Goal: Information Seeking & Learning: Learn about a topic

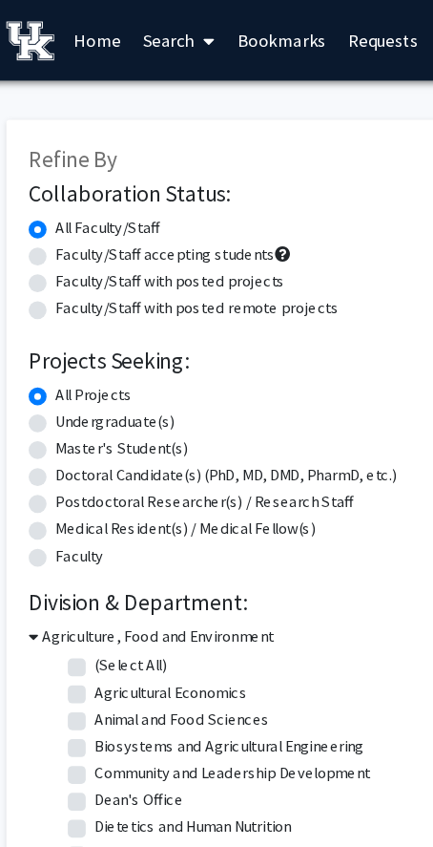
click at [191, 33] on icon at bounding box center [187, 35] width 10 height 15
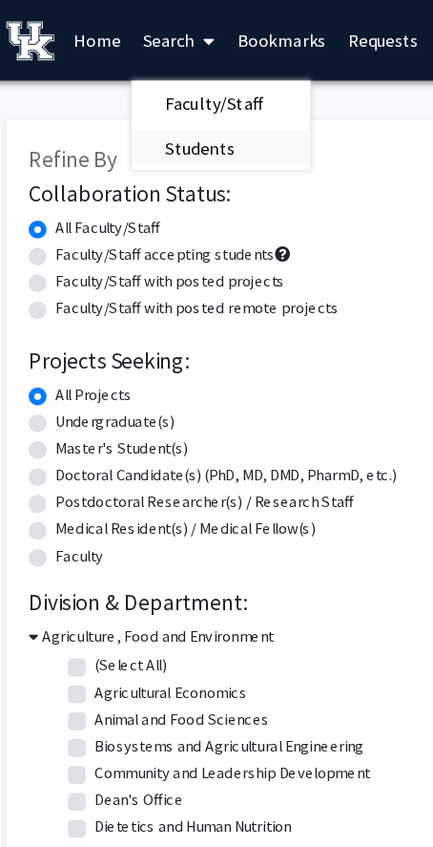
click at [165, 116] on span "Students" at bounding box center [179, 126] width 116 height 38
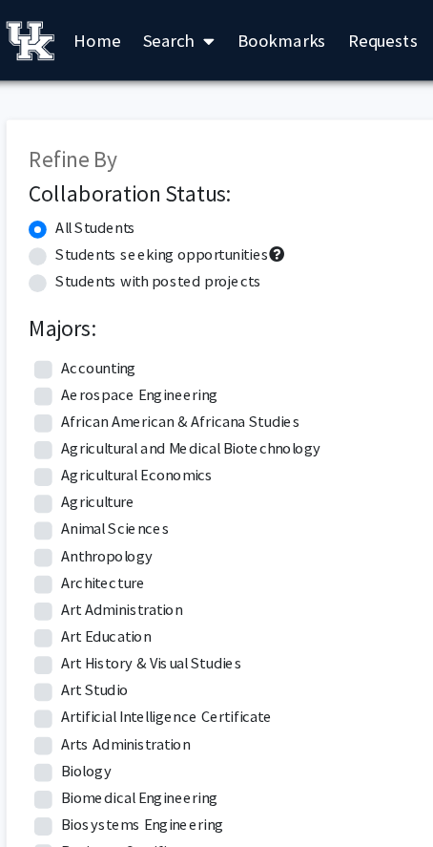
scroll to position [1504, 9]
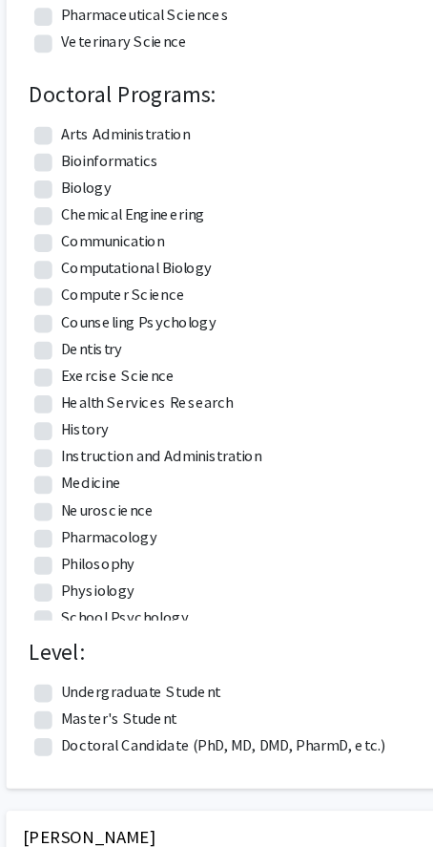
type input "[PERSON_NAME]"
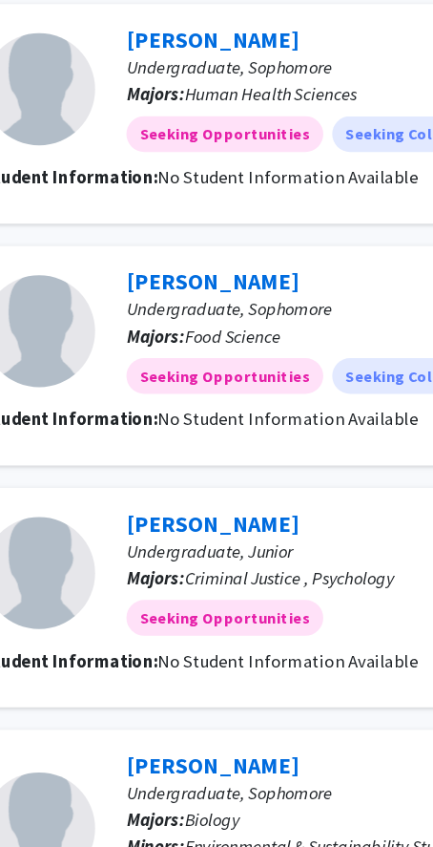
scroll to position [765, 0]
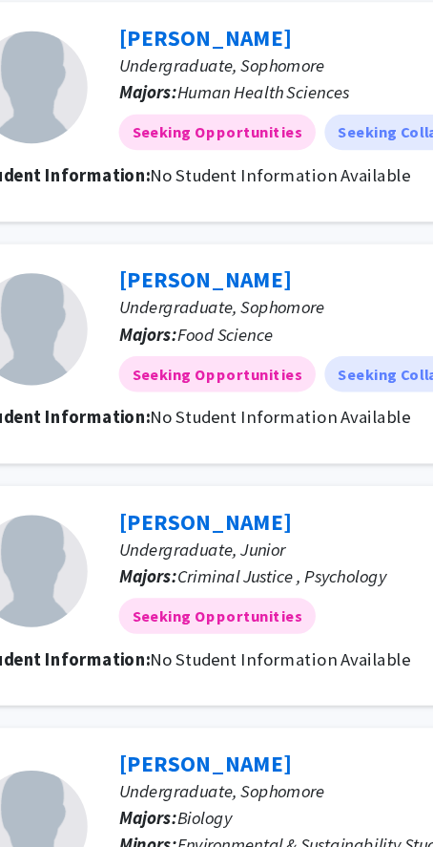
click at [239, 619] on span "Criminal Justice , Psychology" at bounding box center [302, 615] width 179 height 19
drag, startPoint x: 239, startPoint y: 619, endPoint x: 391, endPoint y: 619, distance: 152.7
click at [391, 619] on span "Criminal Justice , Psychology" at bounding box center [302, 615] width 179 height 19
copy p "Criminal Justice , Psychology"
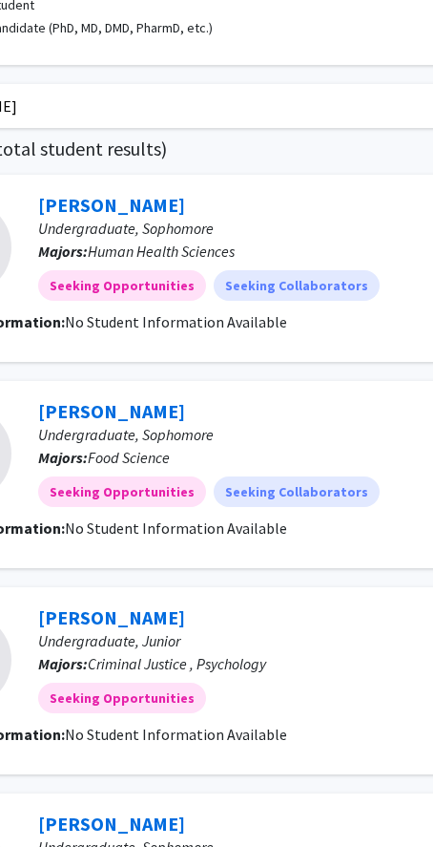
scroll to position [718, 0]
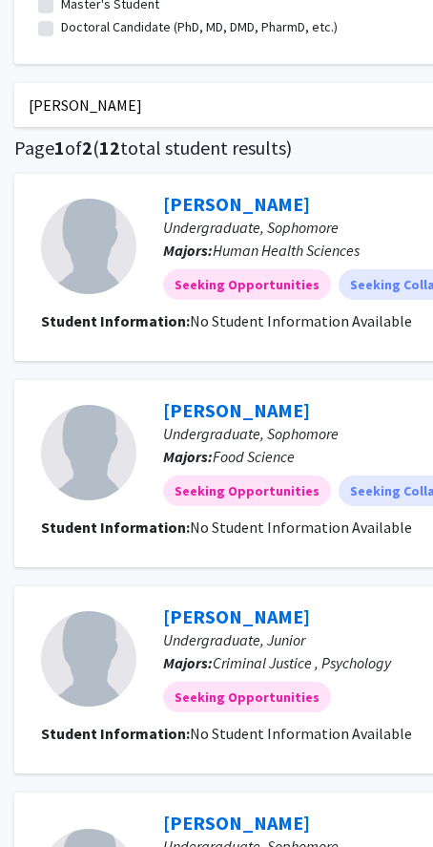
click at [156, 322] on b "Student Information:" at bounding box center [115, 320] width 149 height 19
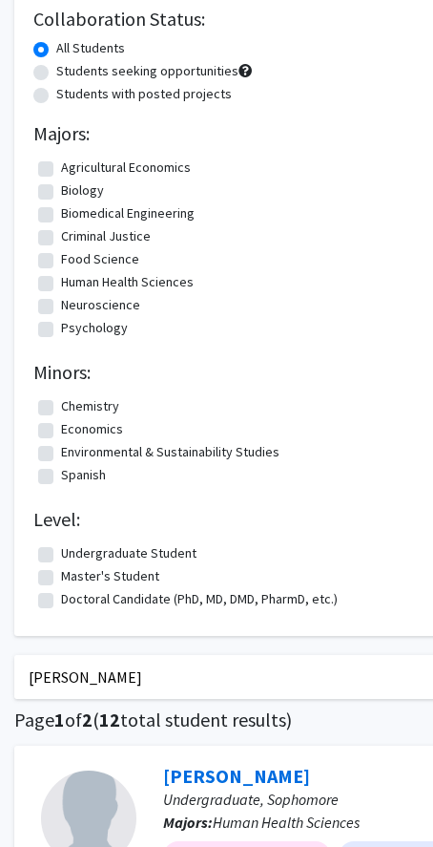
scroll to position [0, 0]
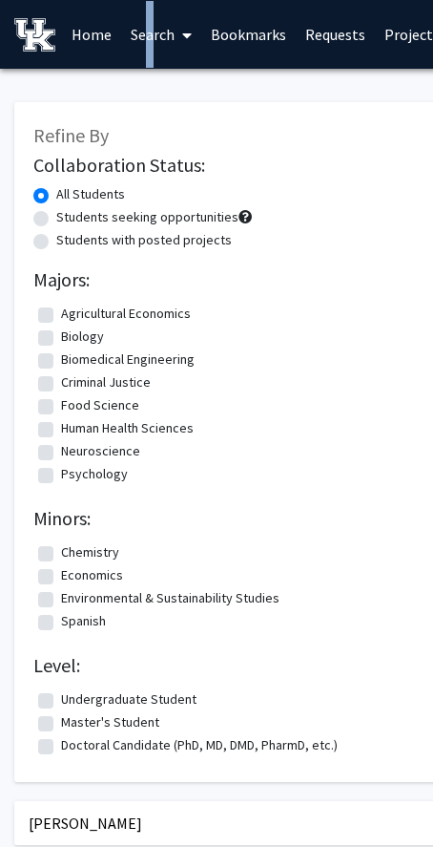
click at [142, 35] on link "Search" at bounding box center [161, 34] width 80 height 67
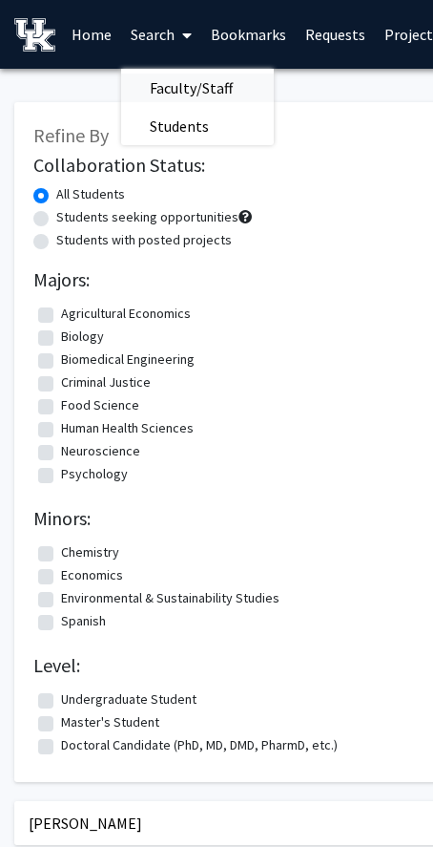
click at [187, 83] on span "Faculty/Staff" at bounding box center [191, 88] width 140 height 38
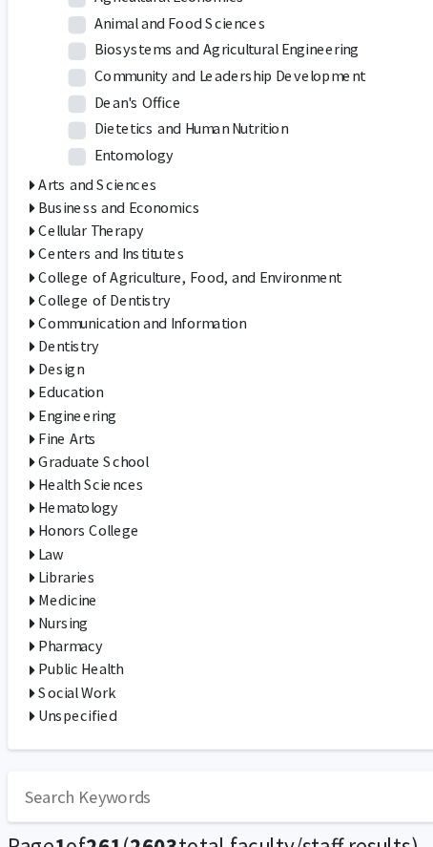
scroll to position [686, 0]
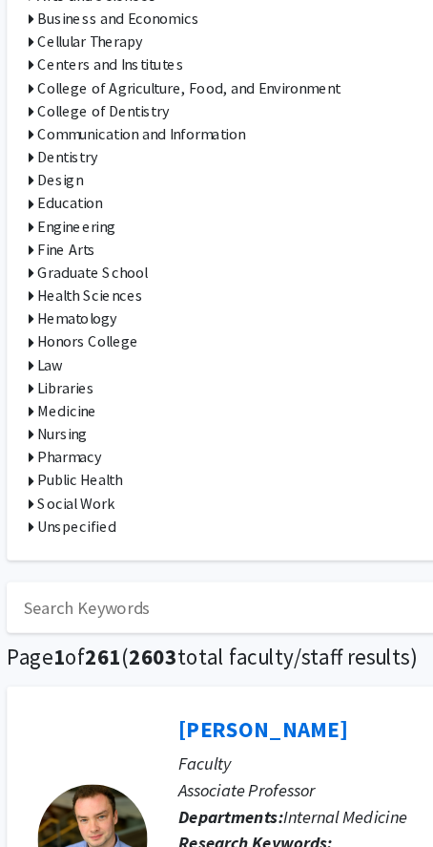
click at [35, 432] on icon at bounding box center [35, 428] width 5 height 20
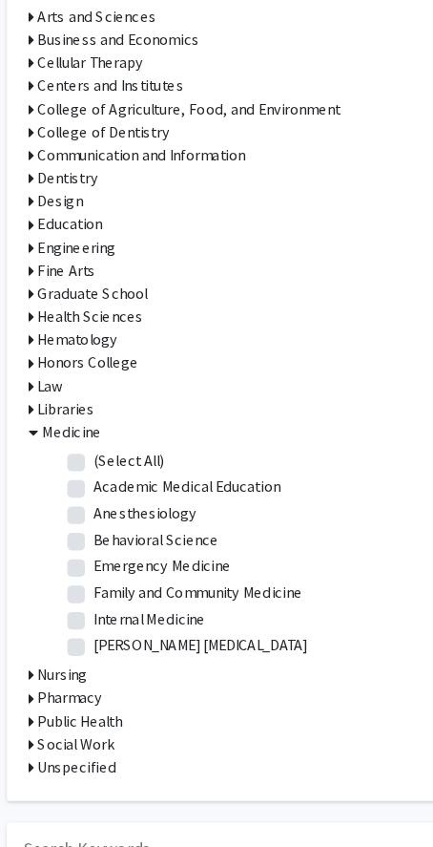
click at [36, 428] on icon at bounding box center [37, 428] width 9 height 20
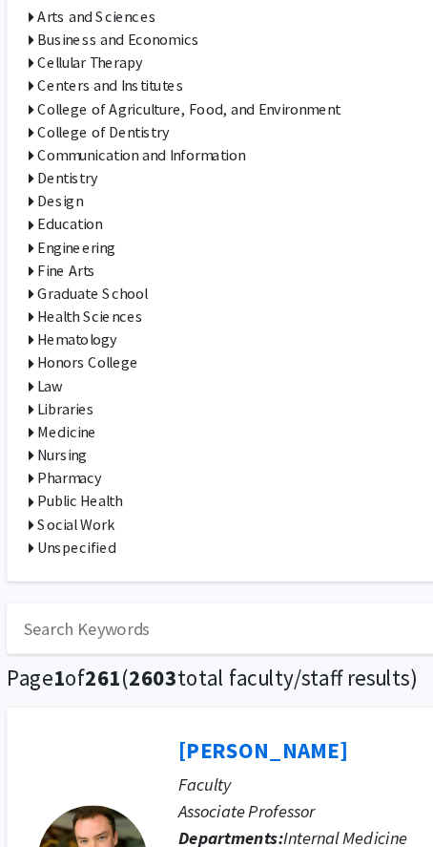
click at [36, 393] on icon at bounding box center [35, 388] width 5 height 20
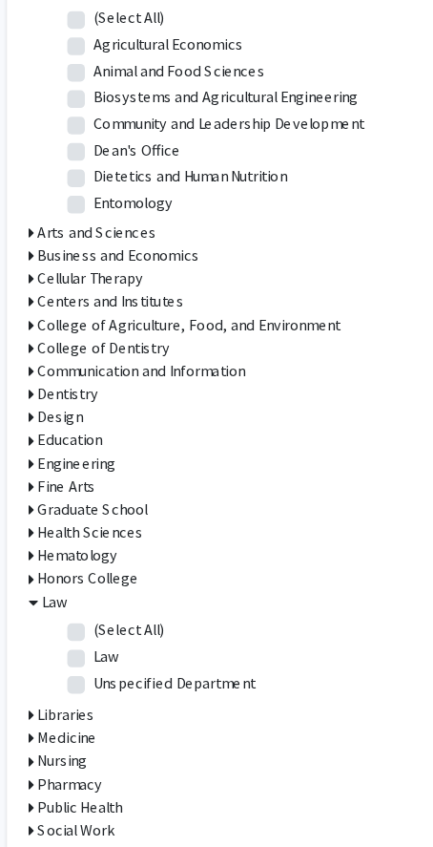
scroll to position [545, 0]
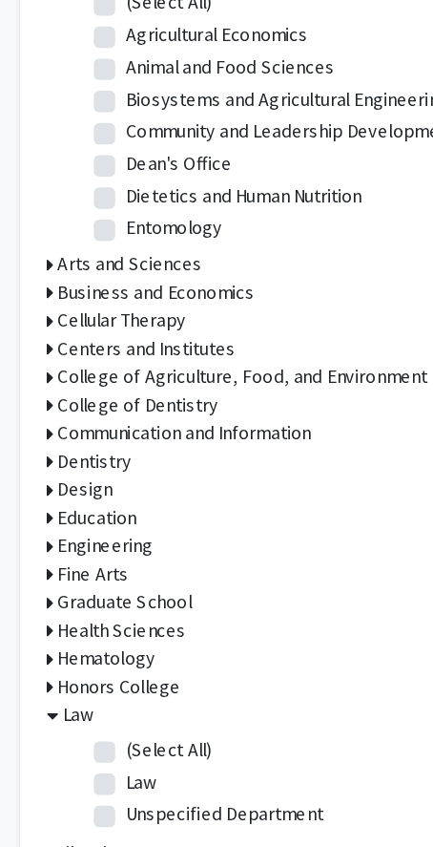
click at [73, 333] on h3 "Communication and Information" at bounding box center [131, 329] width 180 height 20
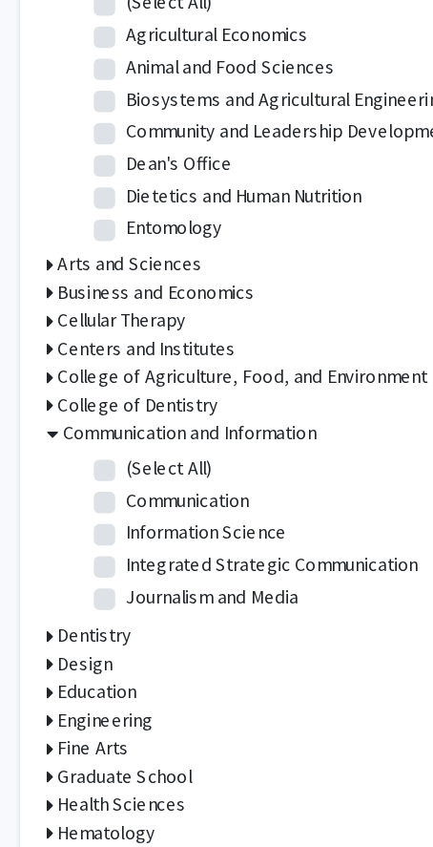
click at [73, 329] on h3 "Communication and Information" at bounding box center [135, 329] width 180 height 20
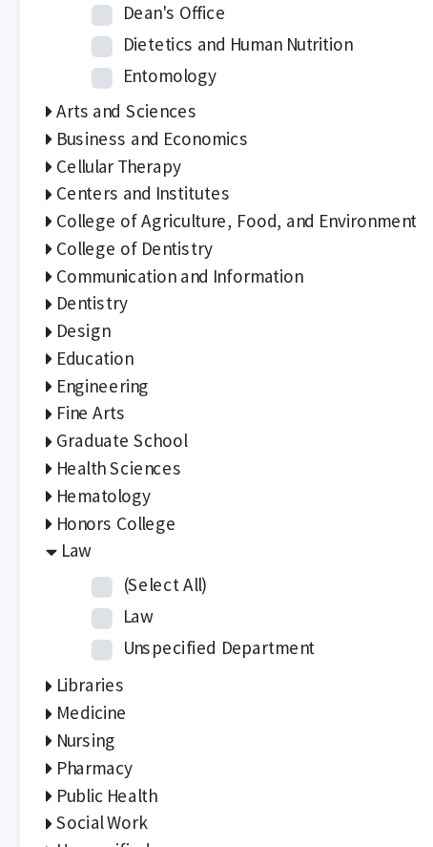
click at [46, 473] on h3 "Health Sciences" at bounding box center [87, 469] width 92 height 20
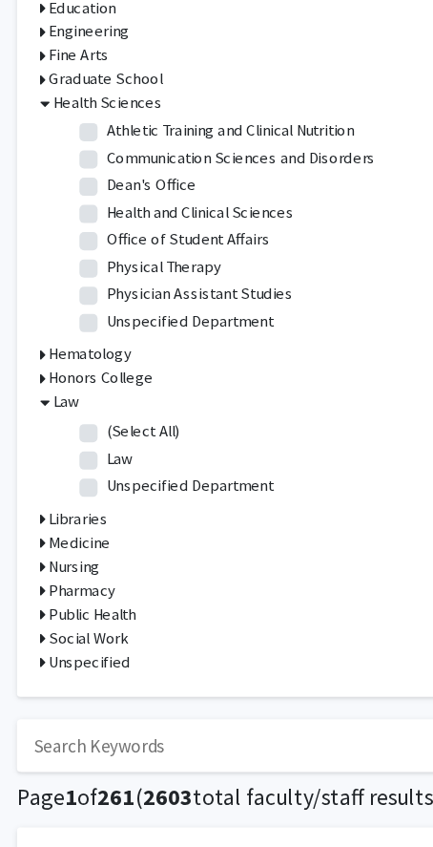
scroll to position [25, 0]
click at [68, 652] on h3 "Public Health" at bounding box center [78, 652] width 74 height 20
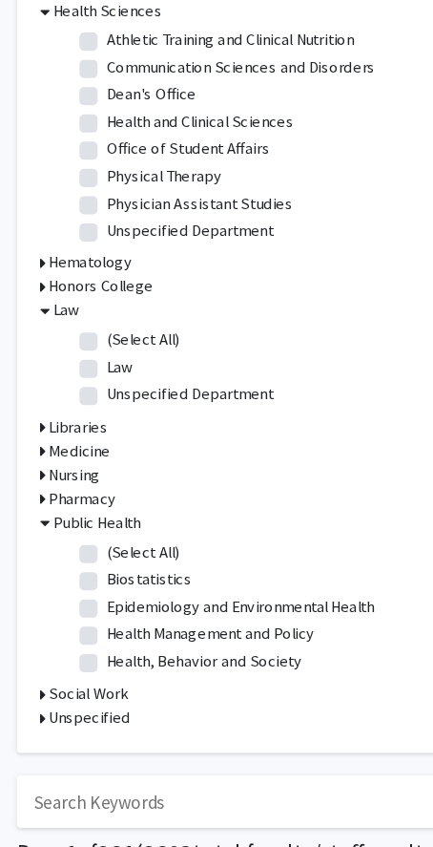
scroll to position [882, 0]
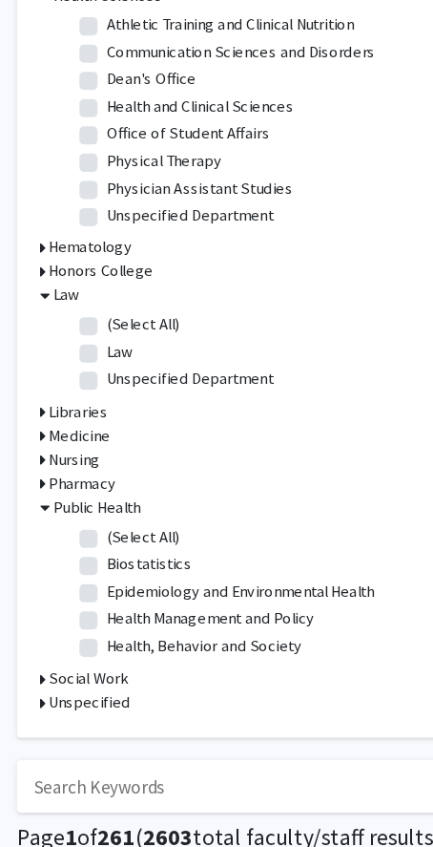
click at [64, 564] on h3 "Public Health" at bounding box center [82, 562] width 74 height 20
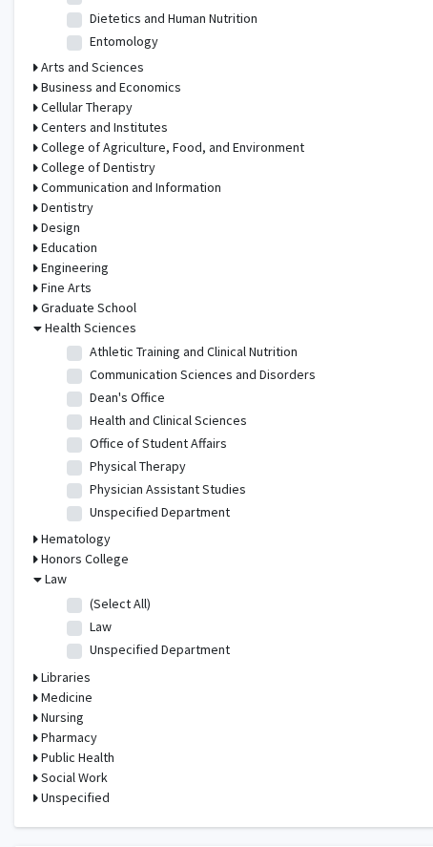
scroll to position [1098, 0]
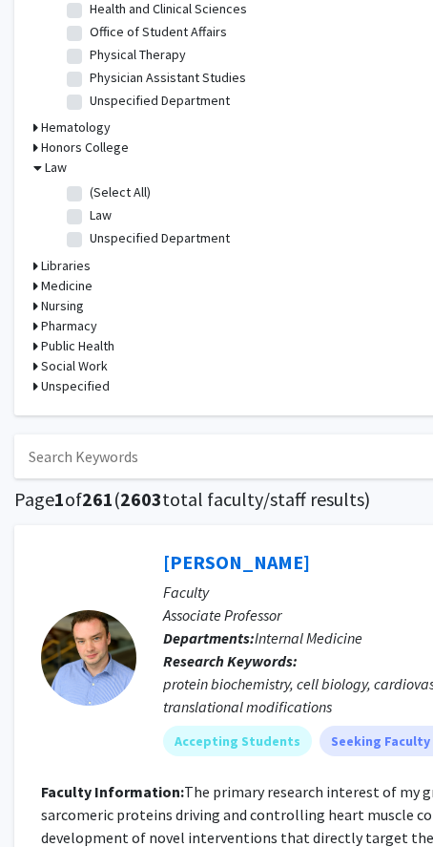
type input "psychology"
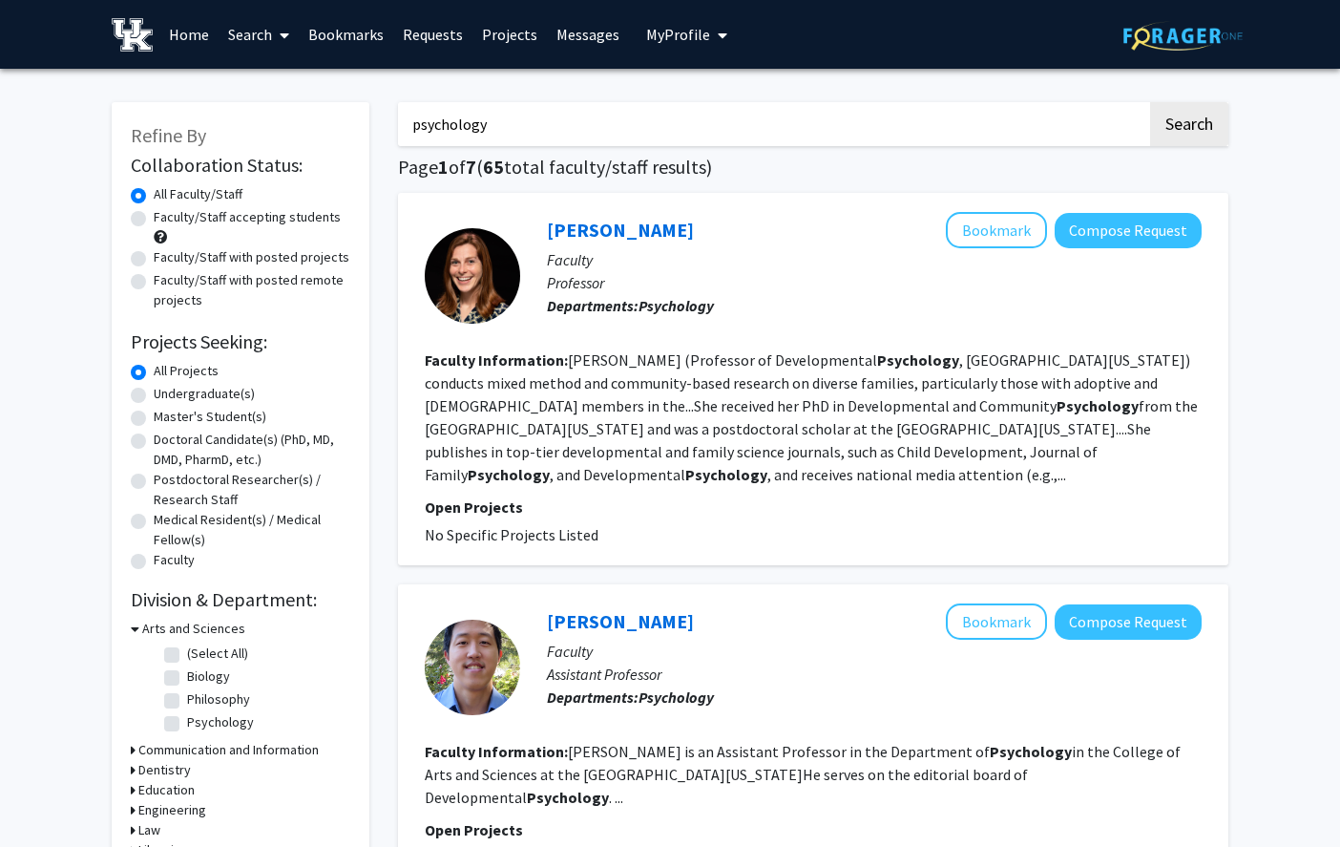
click at [432, 141] on input "psychology" at bounding box center [772, 124] width 749 height 44
type input "psychology"
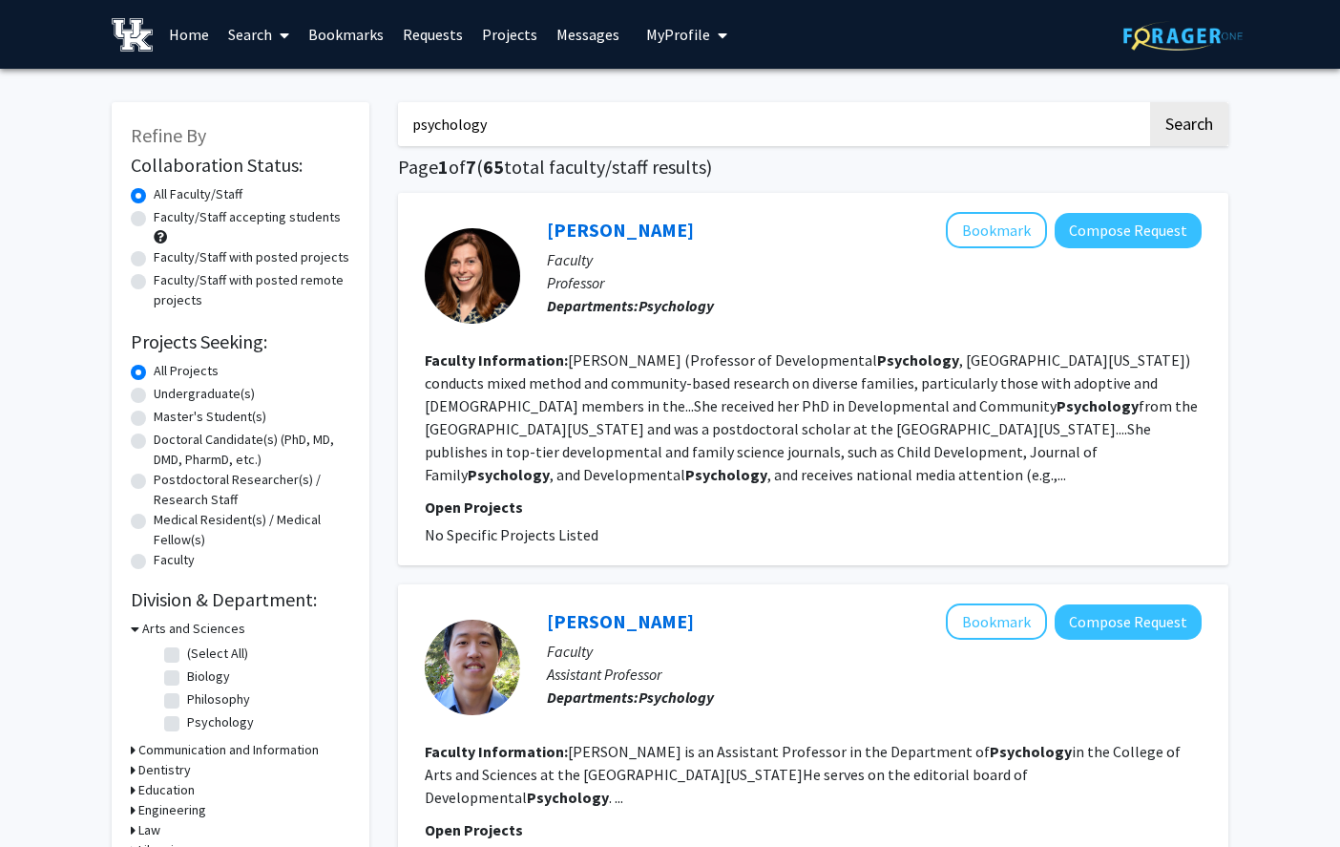
click at [432, 102] on button "Search" at bounding box center [1189, 124] width 78 height 44
type input "[PERSON_NAME]"
click at [432, 102] on button "Search" at bounding box center [1189, 124] width 78 height 44
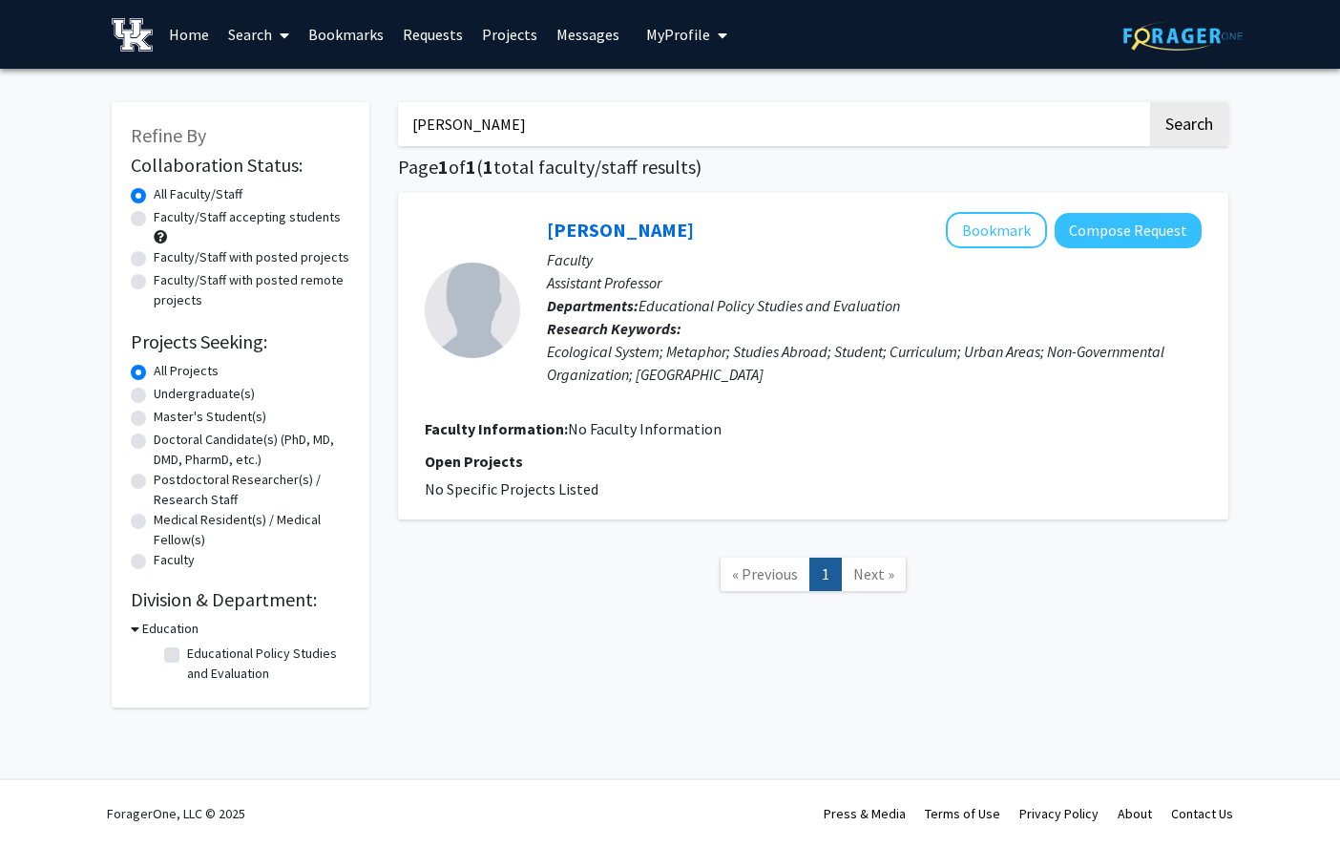
click at [282, 32] on icon at bounding box center [285, 35] width 10 height 15
click at [297, 131] on span "Students" at bounding box center [277, 126] width 116 height 38
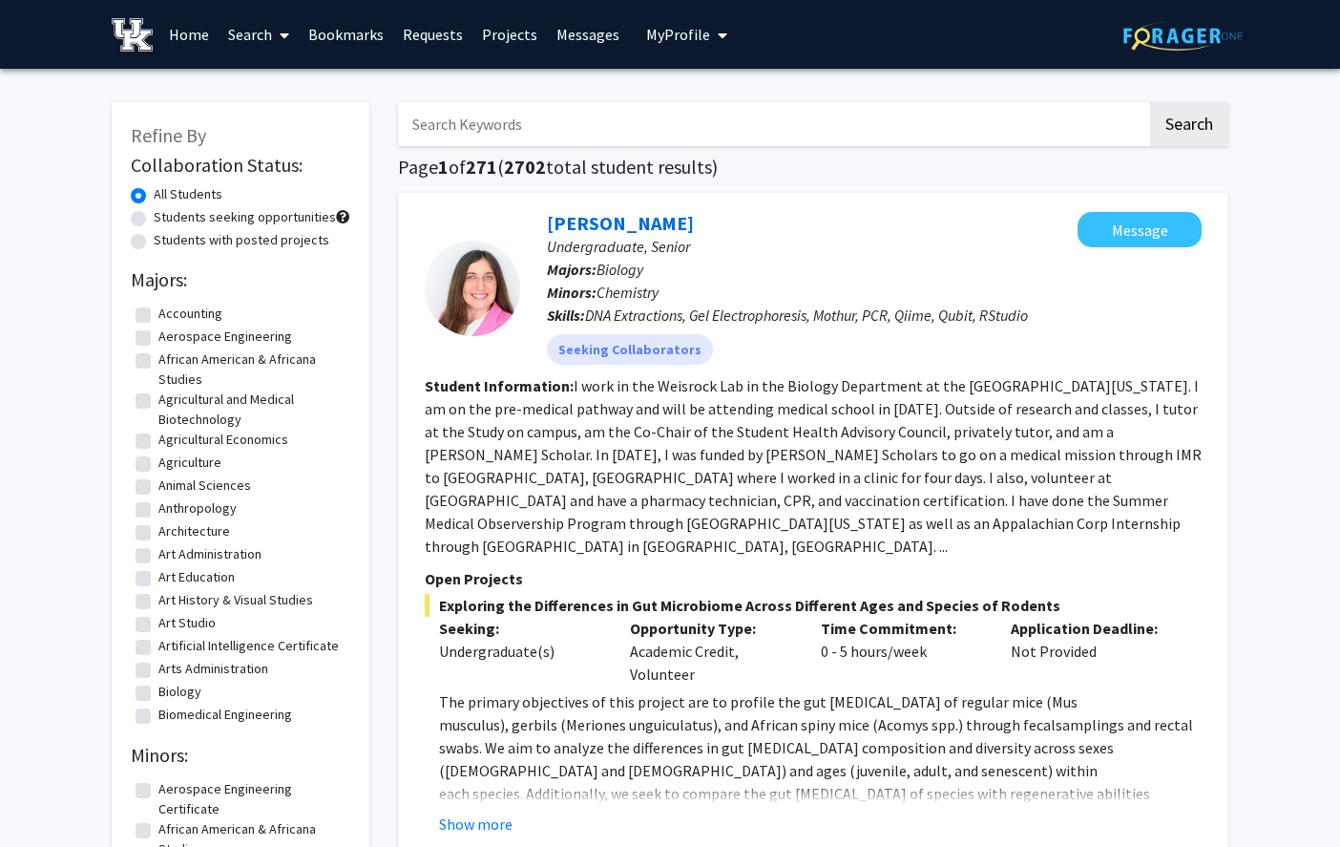
click at [432, 124] on input "Search Keywords" at bounding box center [772, 124] width 749 height 44
type input "[PERSON_NAME]"
click at [432, 102] on button "Search" at bounding box center [1189, 124] width 78 height 44
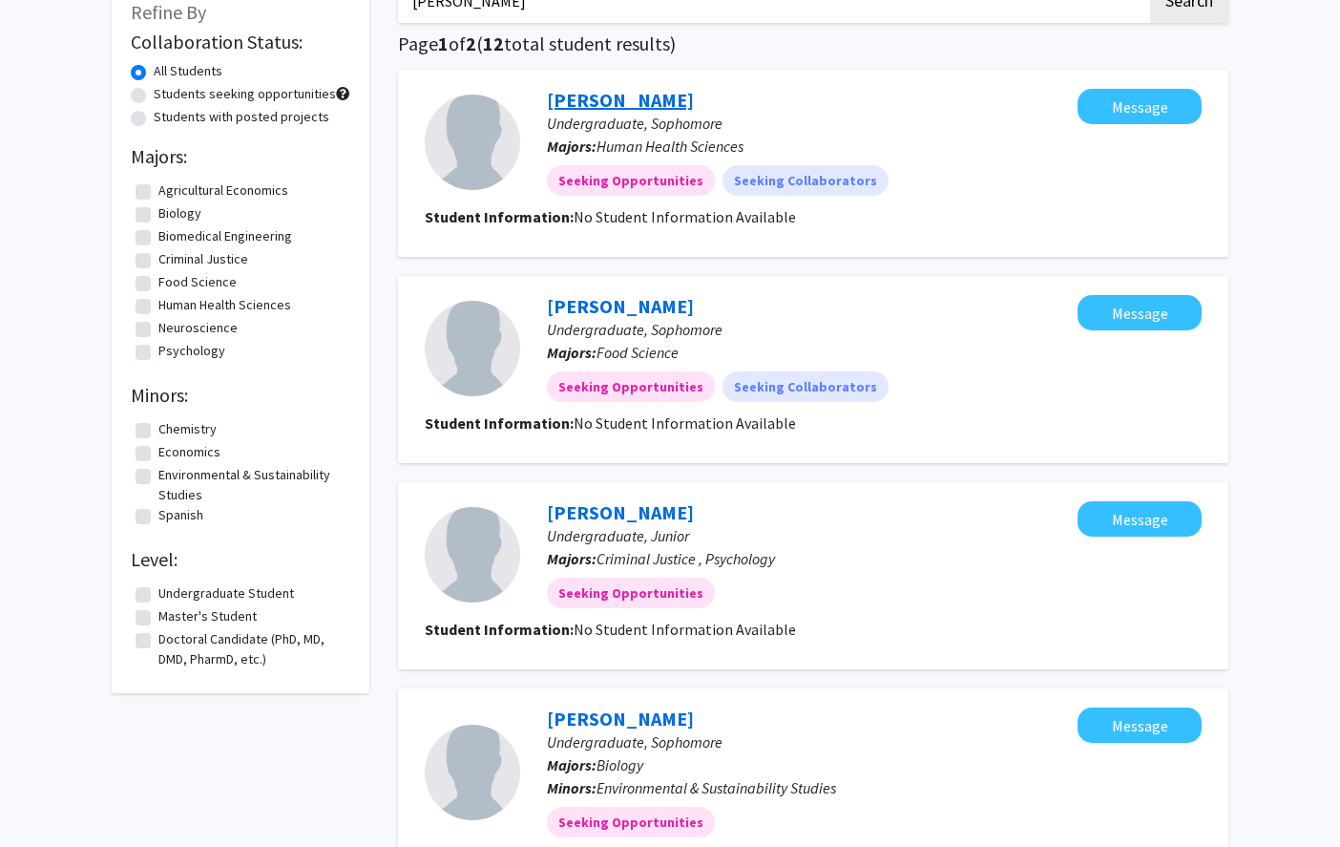
scroll to position [211, 0]
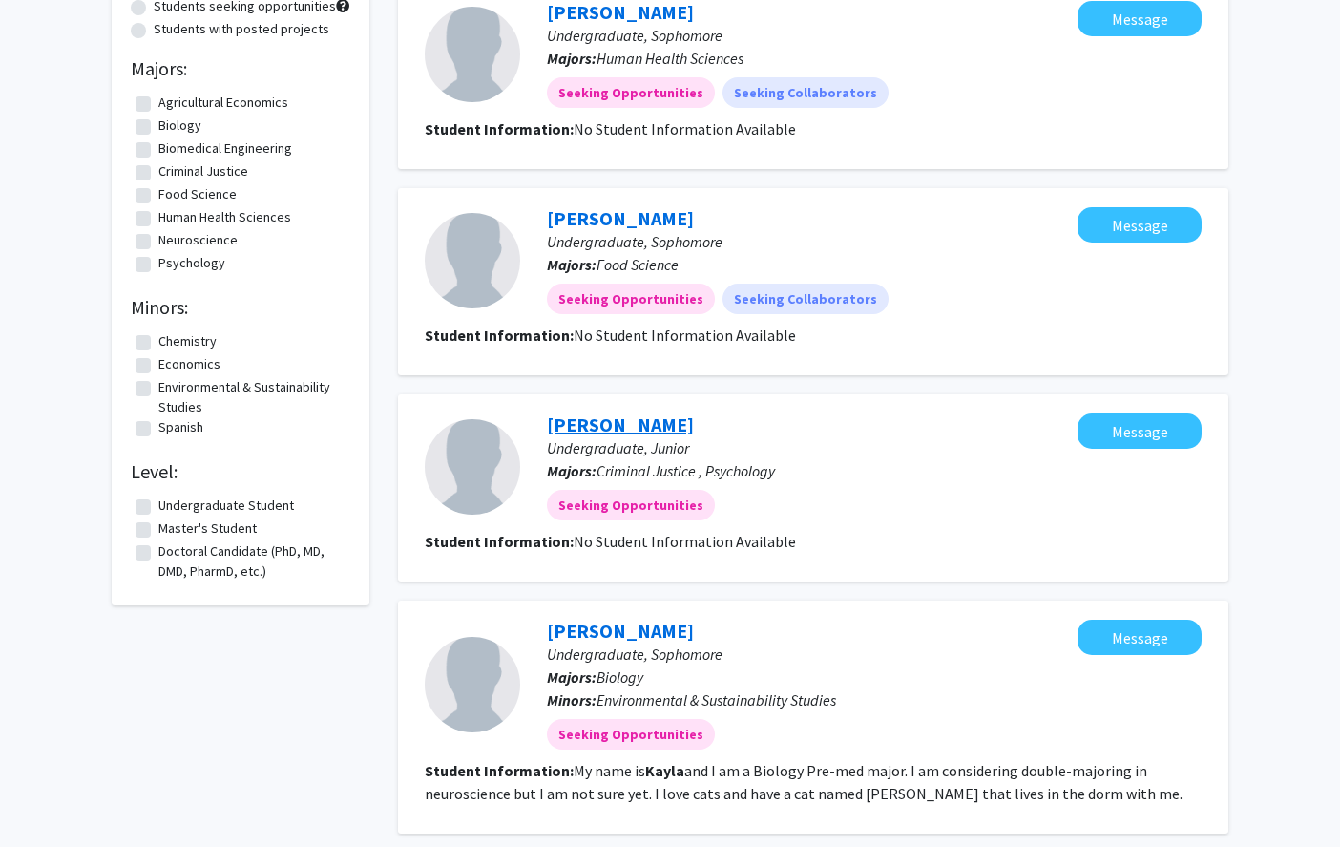
click at [432, 427] on link "[PERSON_NAME]" at bounding box center [620, 424] width 147 height 24
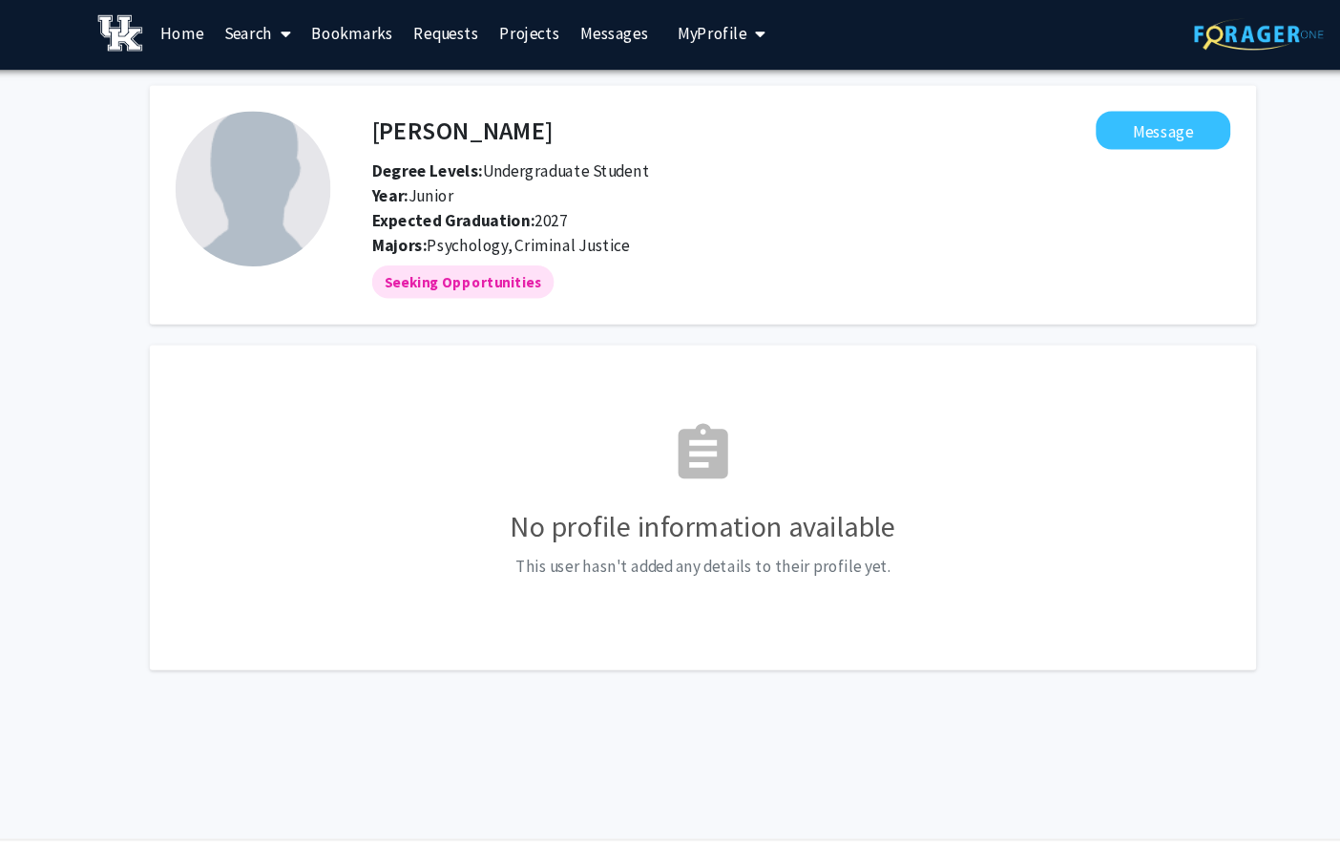
click at [285, 42] on icon at bounding box center [285, 35] width 10 height 15
click at [413, 134] on h4 "[PERSON_NAME]" at bounding box center [448, 124] width 166 height 35
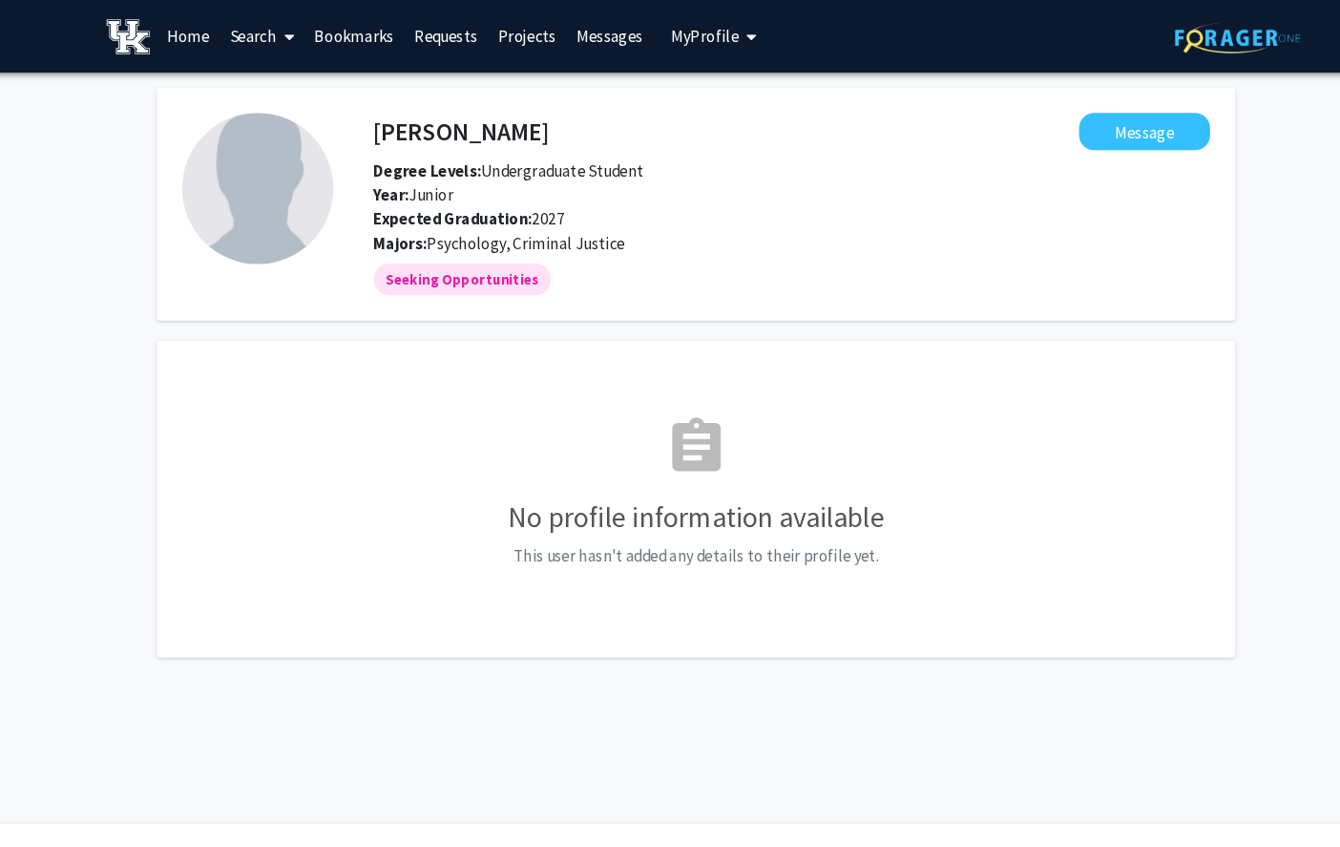
click at [288, 32] on icon at bounding box center [285, 35] width 10 height 15
click at [295, 95] on span "Faculty/Staff" at bounding box center [289, 88] width 140 height 38
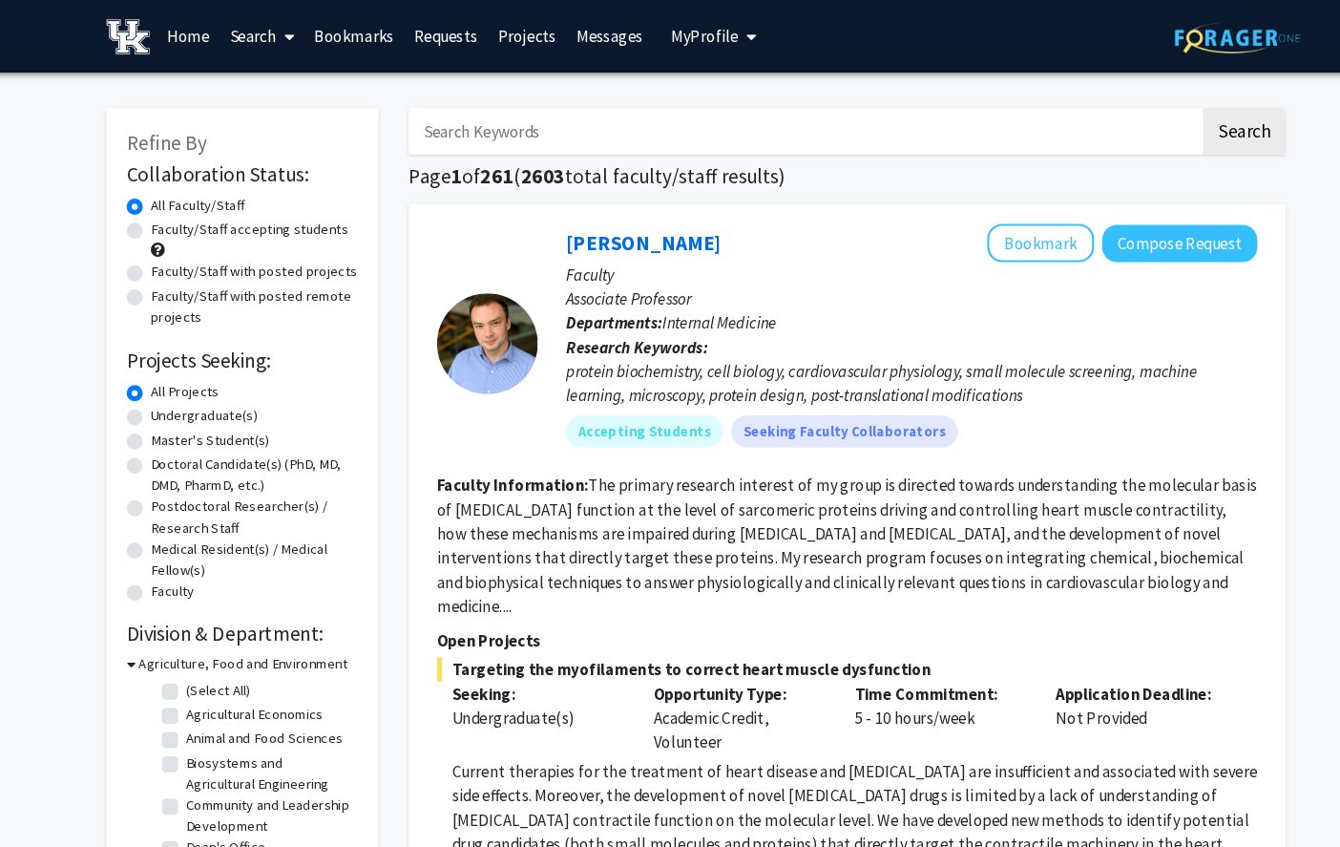
click at [432, 129] on input "Search Keywords" at bounding box center [772, 124] width 749 height 44
type input "Psychology"
click at [432, 102] on button "Search" at bounding box center [1189, 124] width 78 height 44
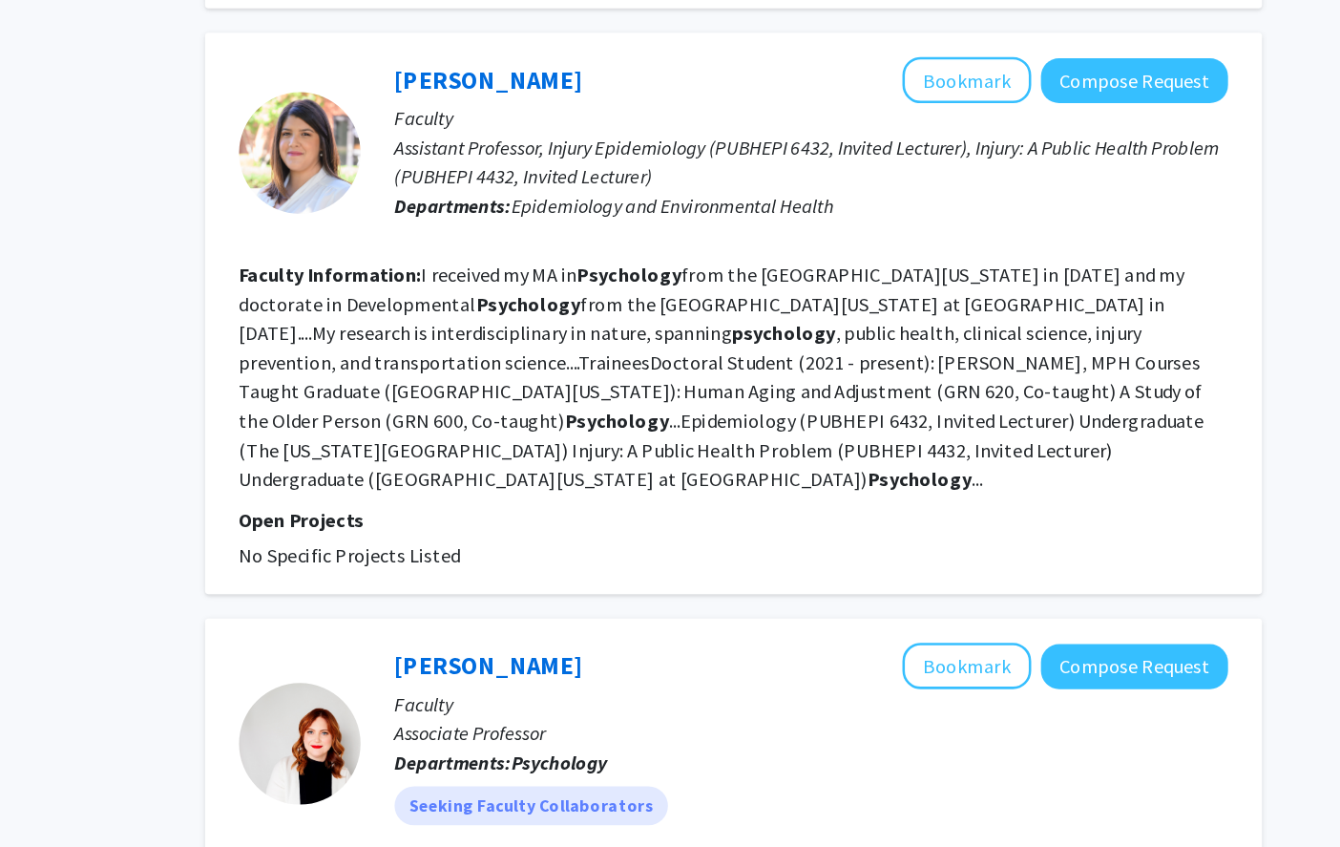
scroll to position [1094, 0]
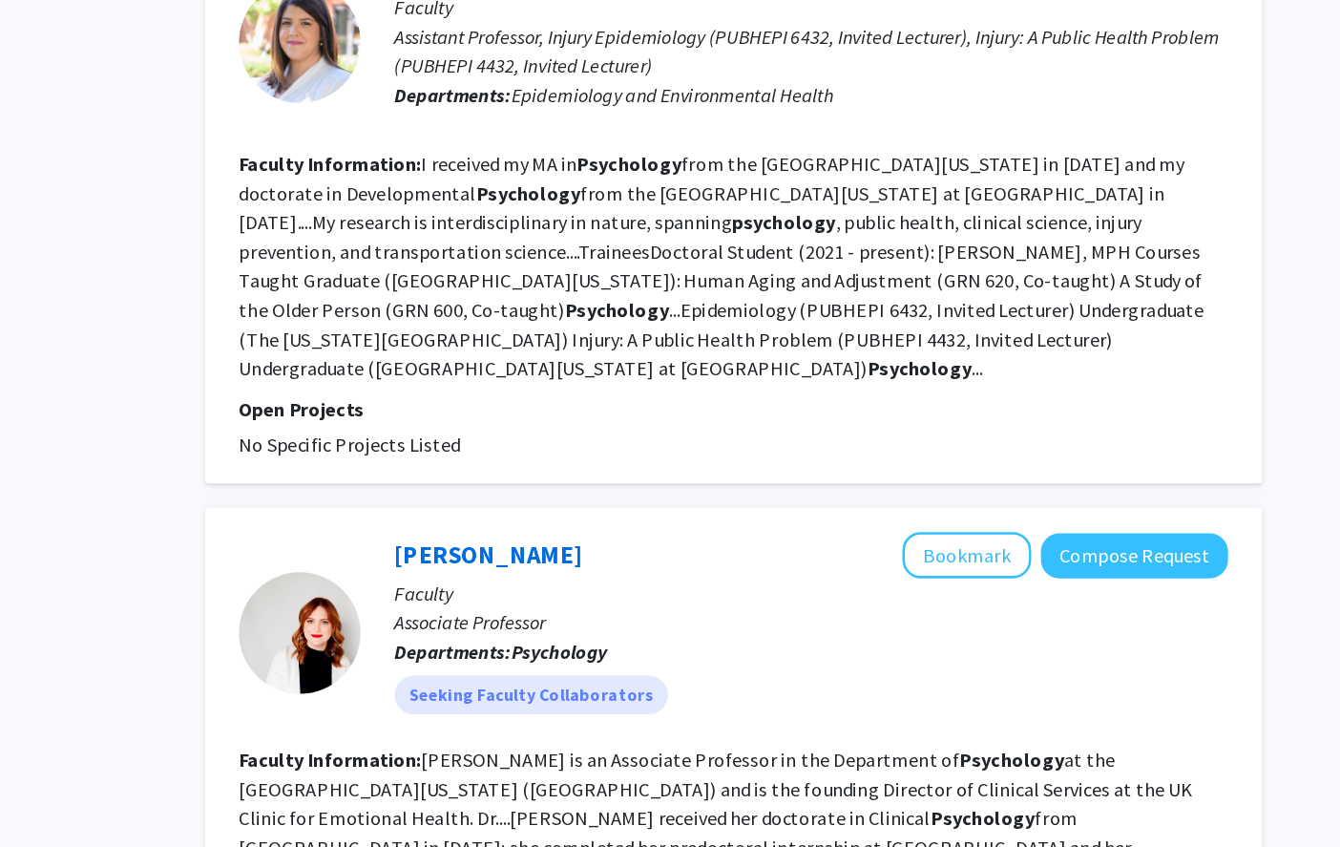
click at [432, 496] on div "[PERSON_NAME] Bookmark Compose Request Faculty Assistant Professor, Injury Epid…" at bounding box center [813, 340] width 831 height 441
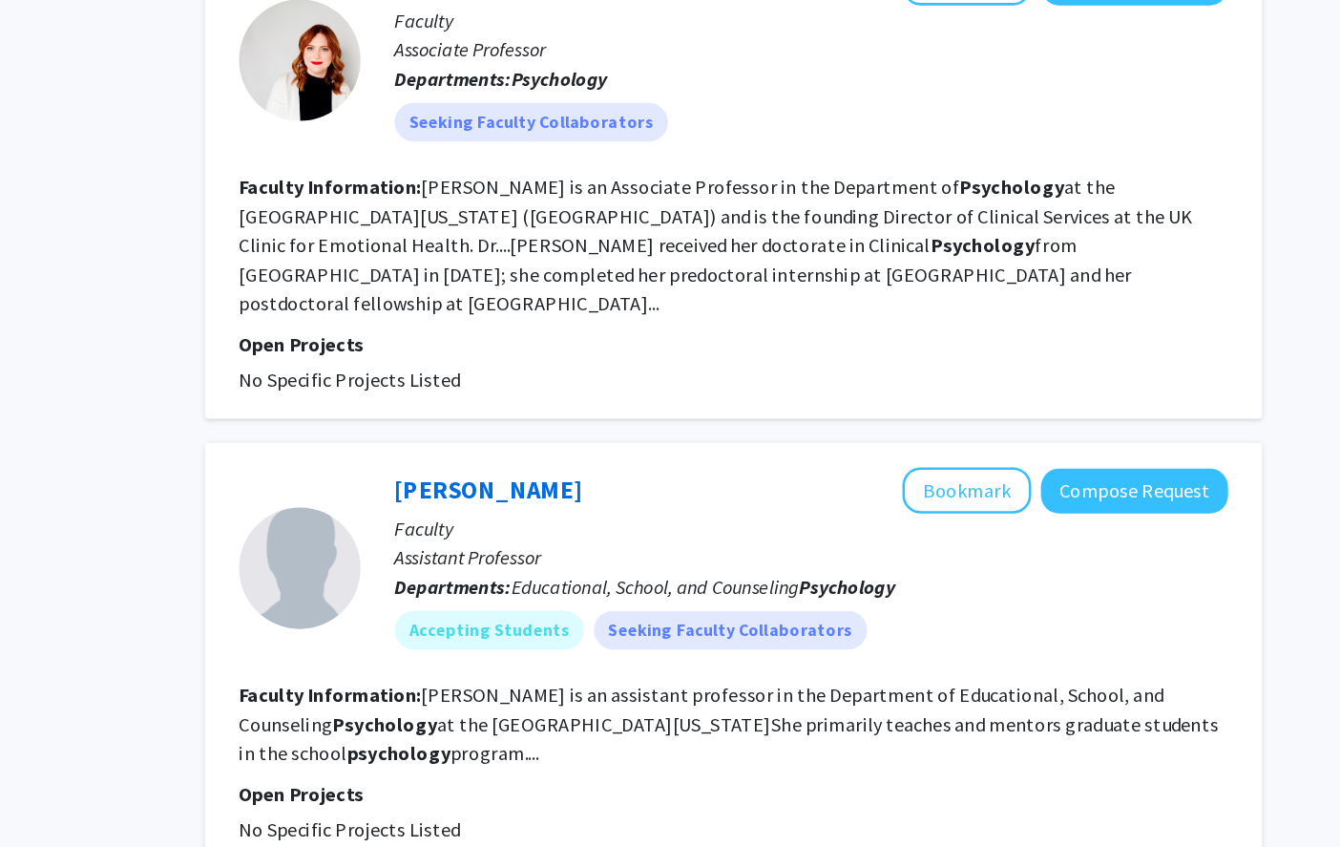
click at [432, 469] on fg-project-list "No Specific Projects Listed" at bounding box center [813, 480] width 777 height 23
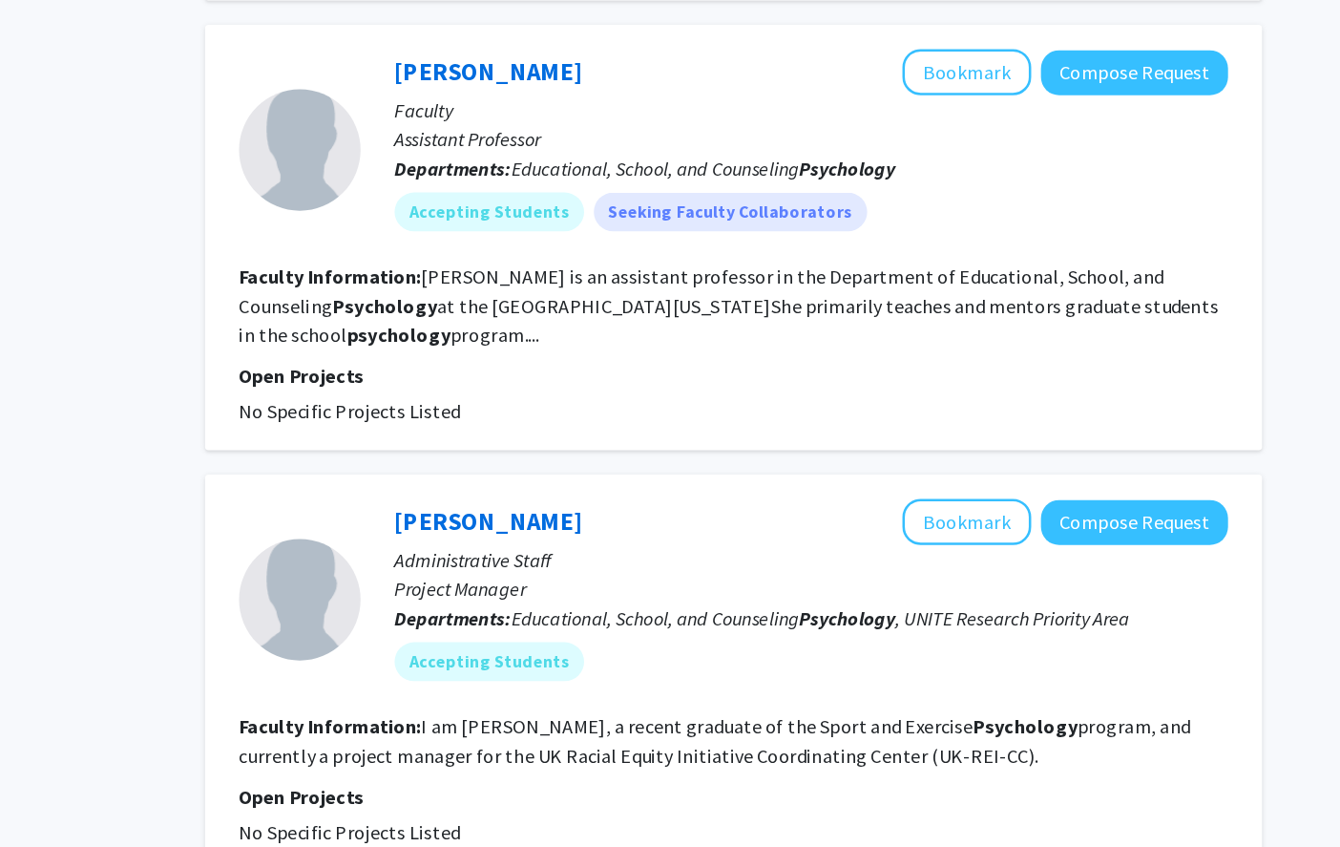
scroll to position [1951, 0]
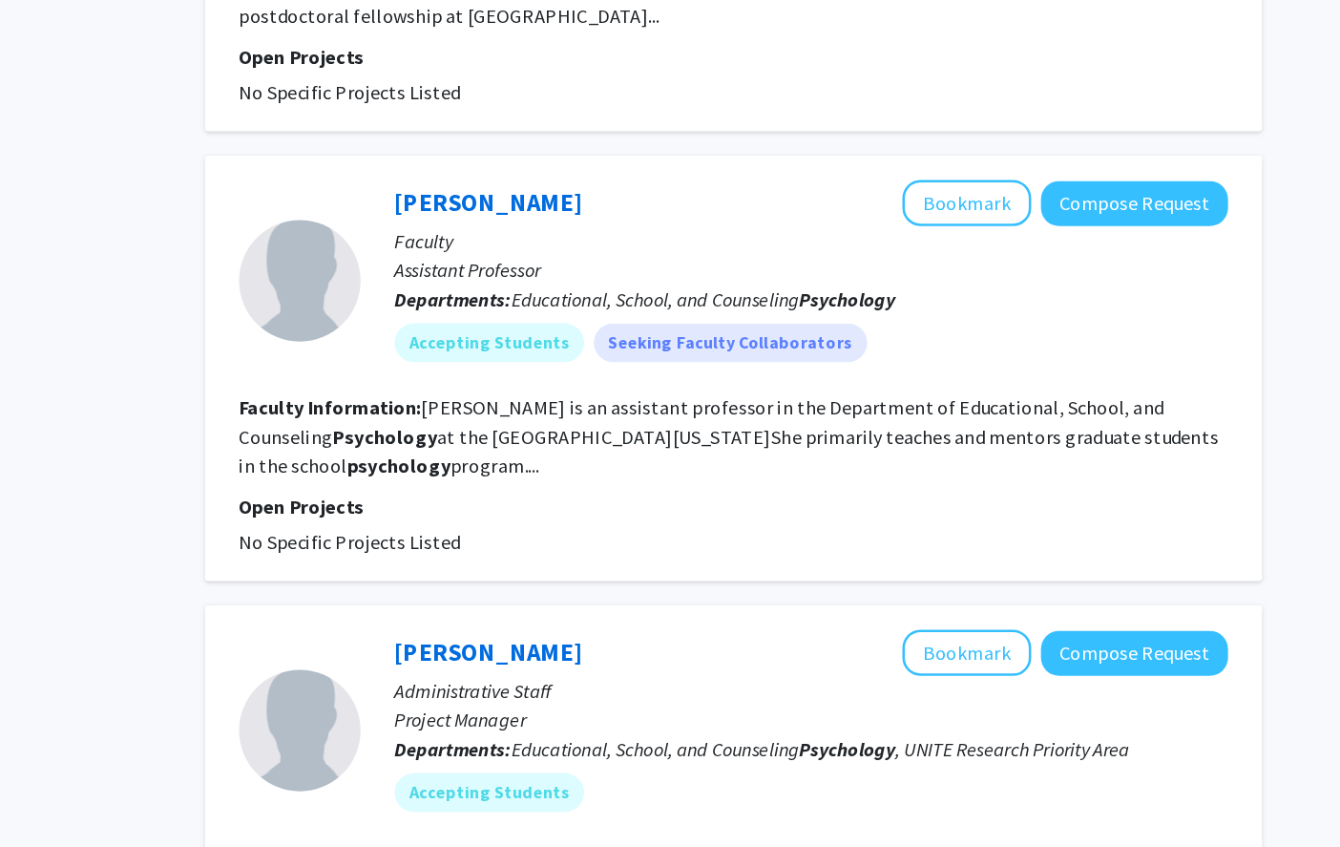
click at [432, 308] on section "Faculty Information: [PERSON_NAME] is an assistant professor in the Department …" at bounding box center [813, 342] width 777 height 69
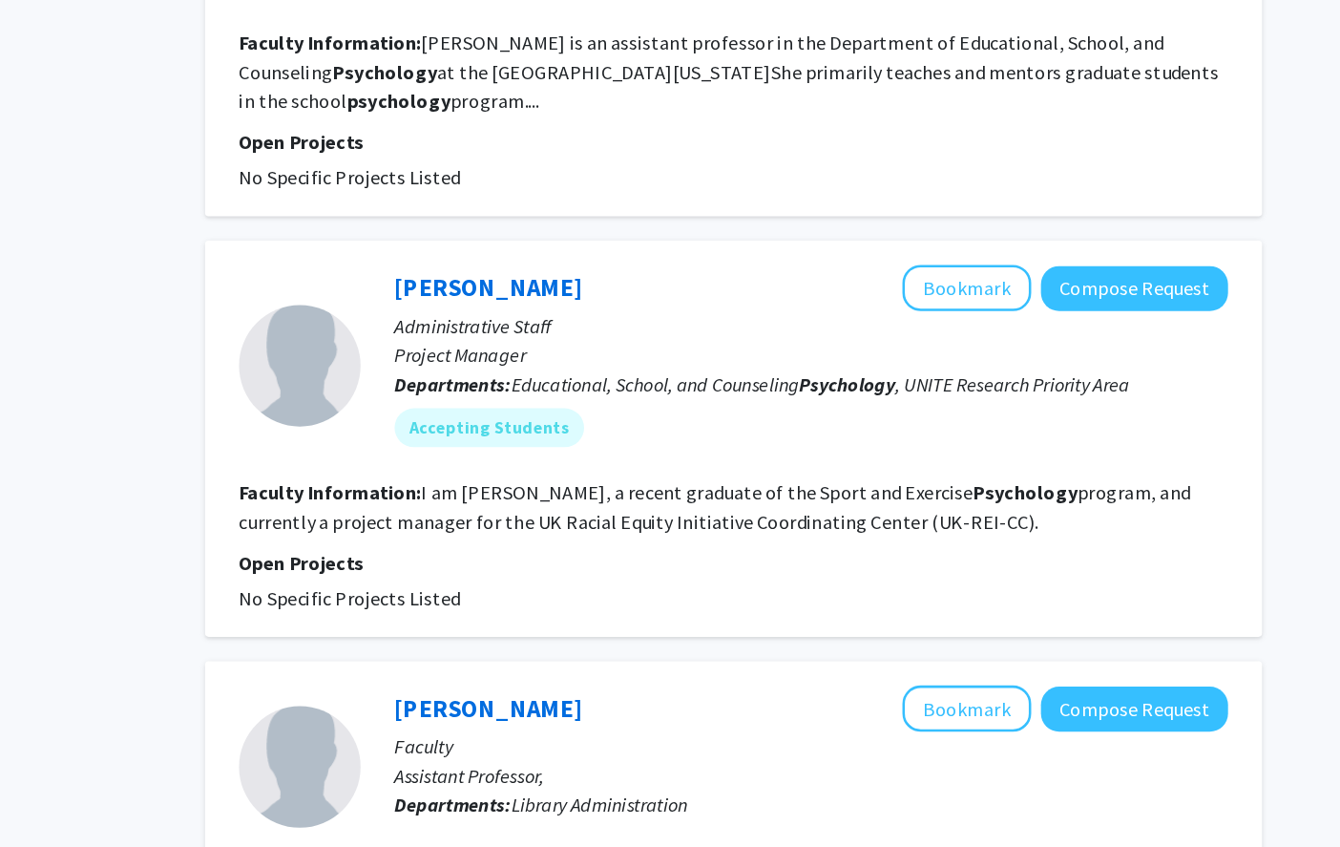
scroll to position [2188, 0]
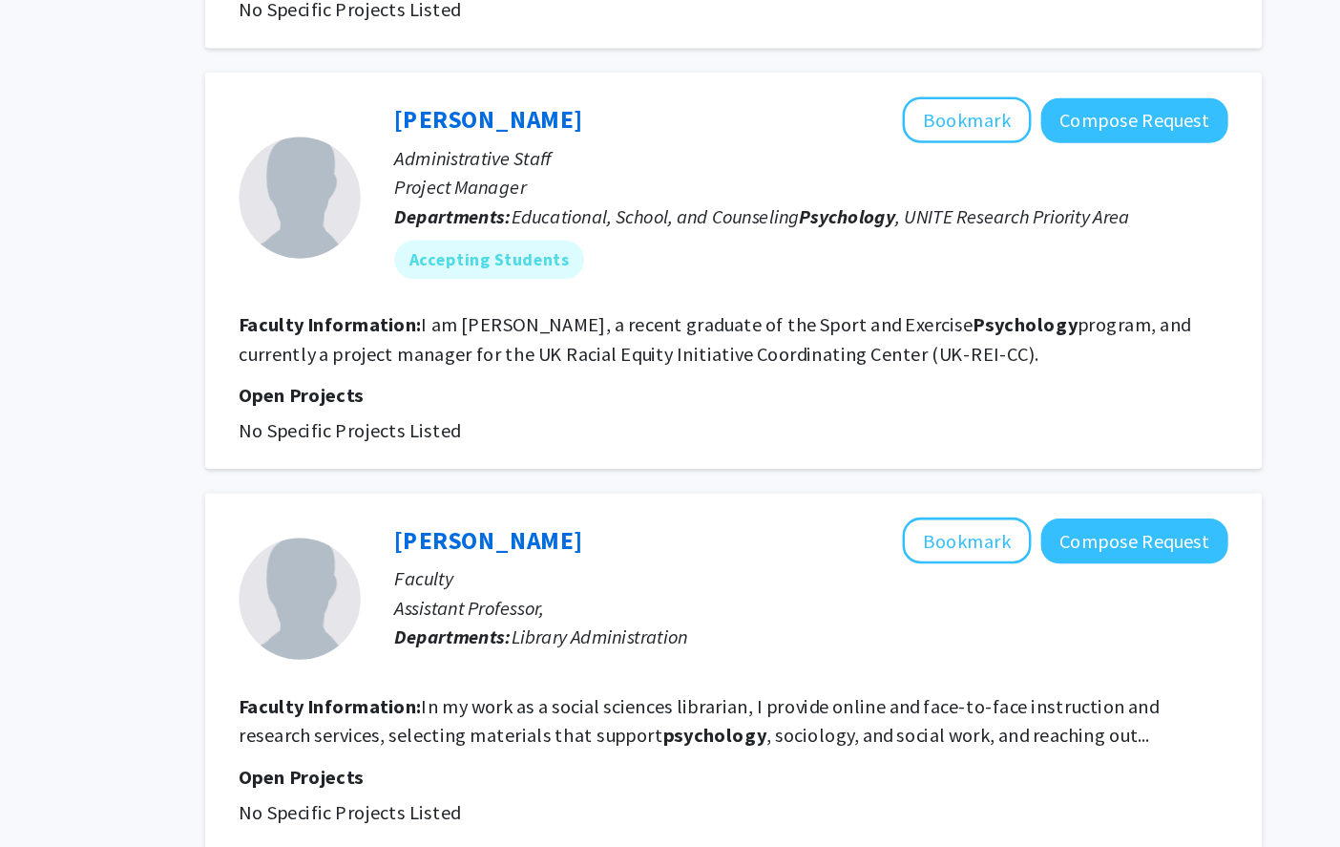
click at [432, 508] on fg-project-list "No Specific Projects Listed" at bounding box center [813, 519] width 777 height 23
click at [432, 427] on fg-read-more "I am [PERSON_NAME], a recent graduate of the Sport and Exercise Psychology prog…" at bounding box center [799, 448] width 748 height 42
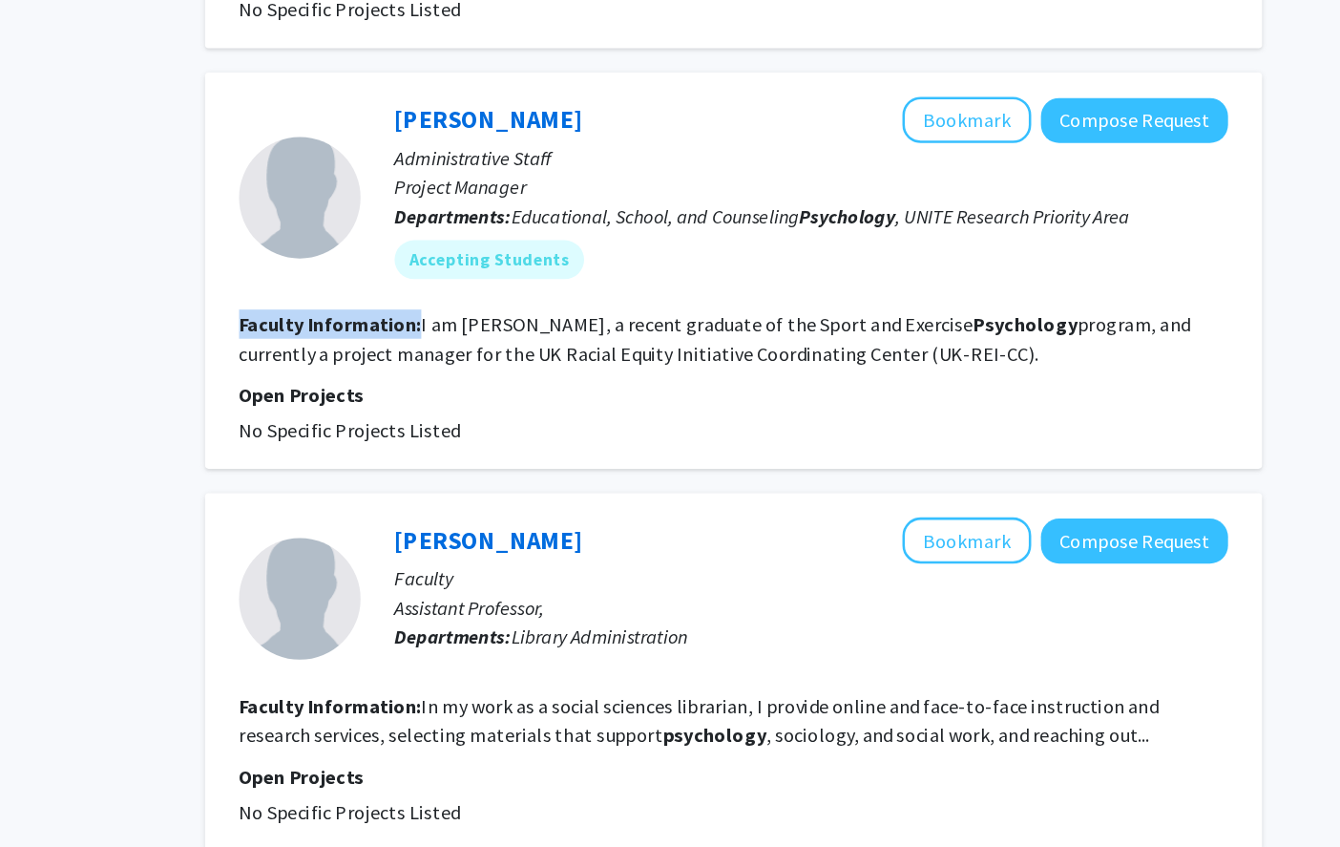
click at [432, 427] on fg-read-more "I am [PERSON_NAME], a recent graduate of the Sport and Exercise Psychology prog…" at bounding box center [799, 448] width 748 height 42
click at [432, 475] on div "[PERSON_NAME] Bookmark Compose Request Administrative Staff Project Manager Dep…" at bounding box center [813, 394] width 831 height 311
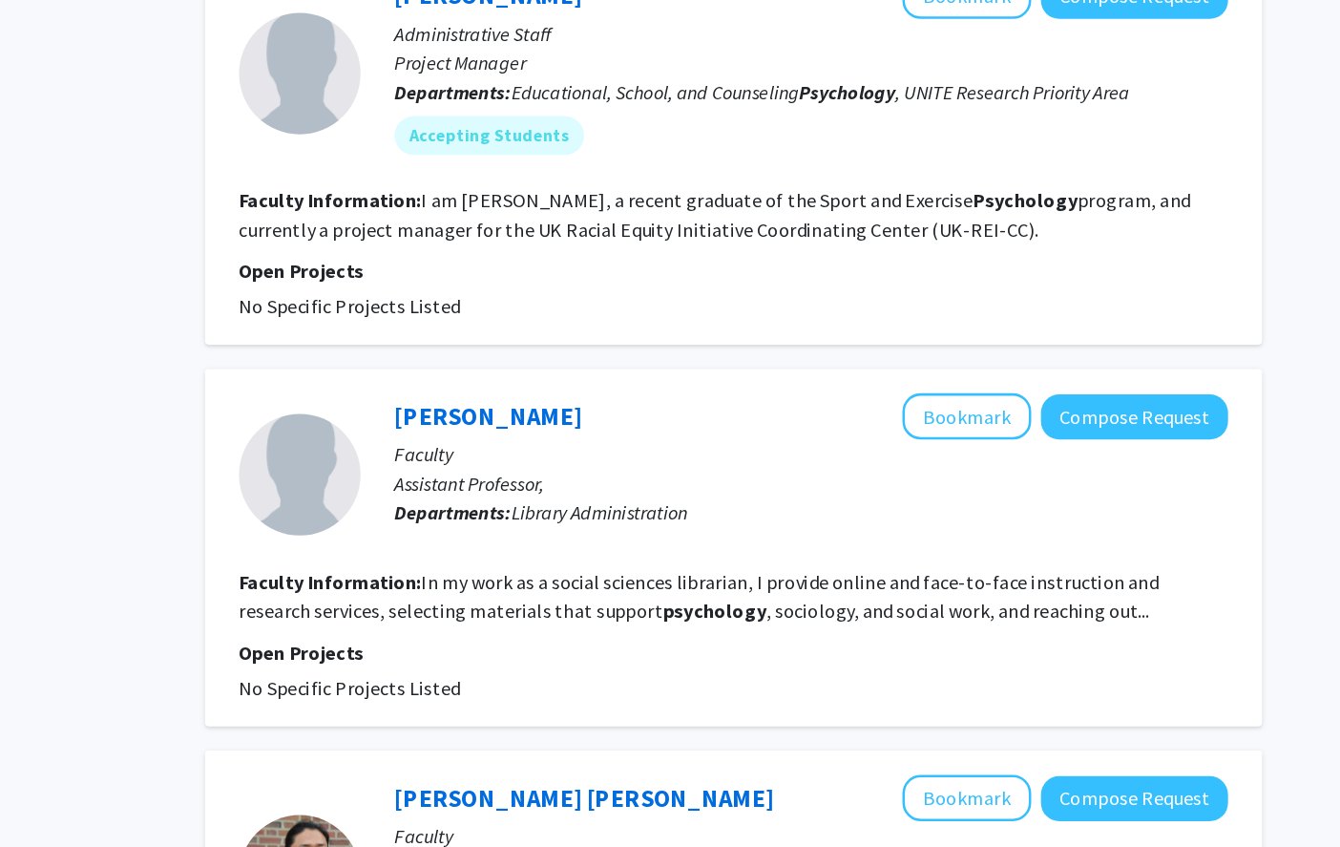
scroll to position [2380, 0]
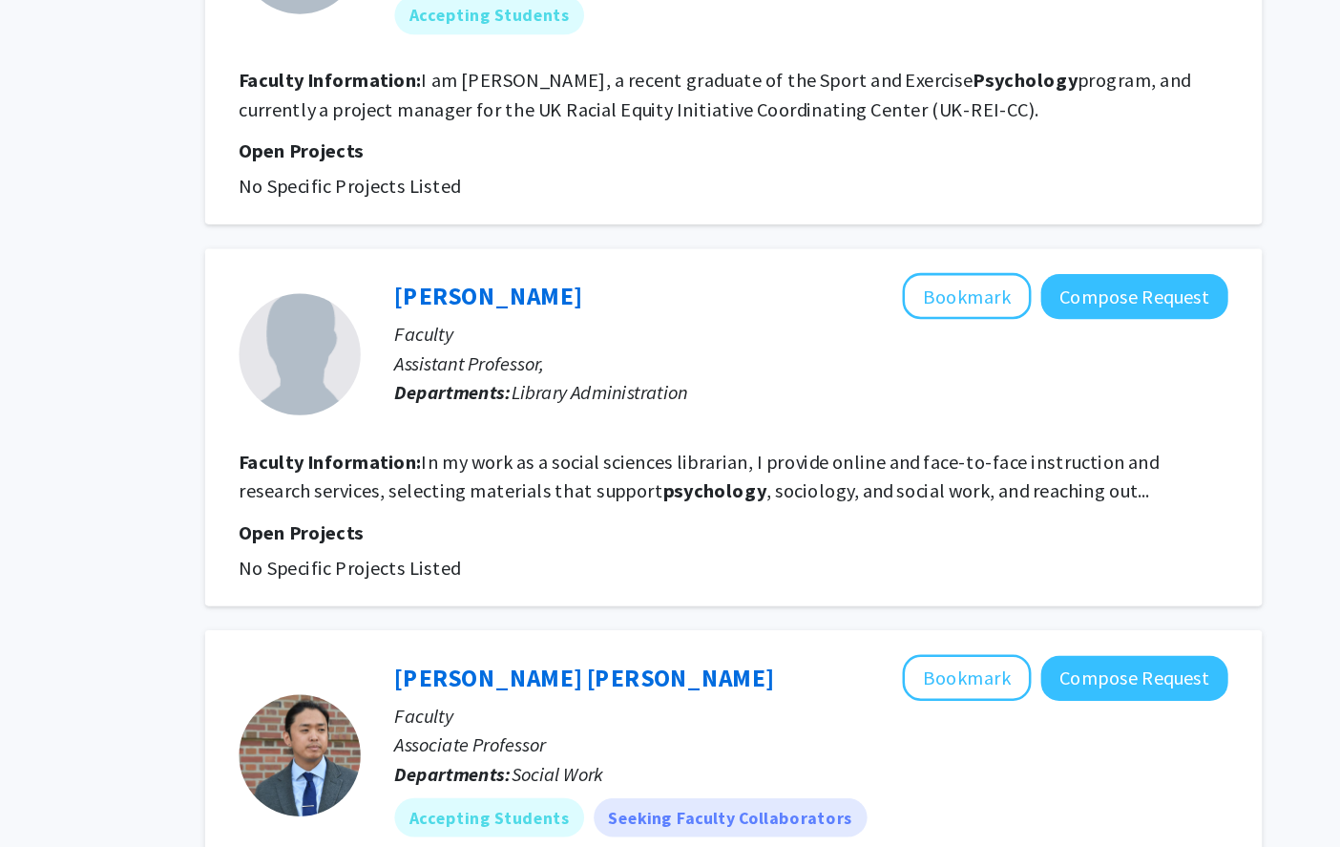
click at [432, 588] on p "Open Projects" at bounding box center [813, 599] width 777 height 23
click at [432, 616] on fg-project-list "No Specific Projects Listed" at bounding box center [813, 627] width 777 height 23
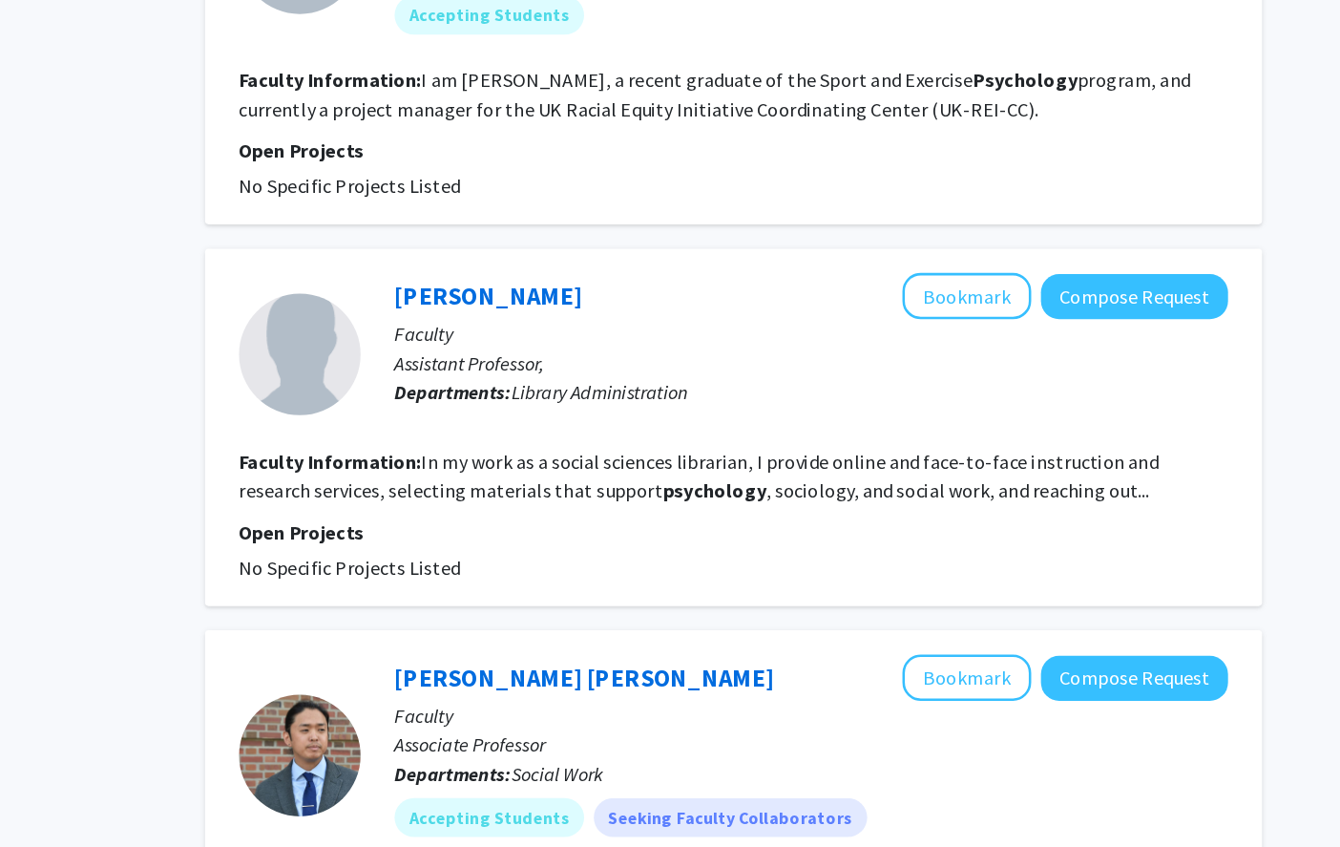
click at [432, 616] on fg-project-list "No Specific Projects Listed" at bounding box center [813, 627] width 777 height 23
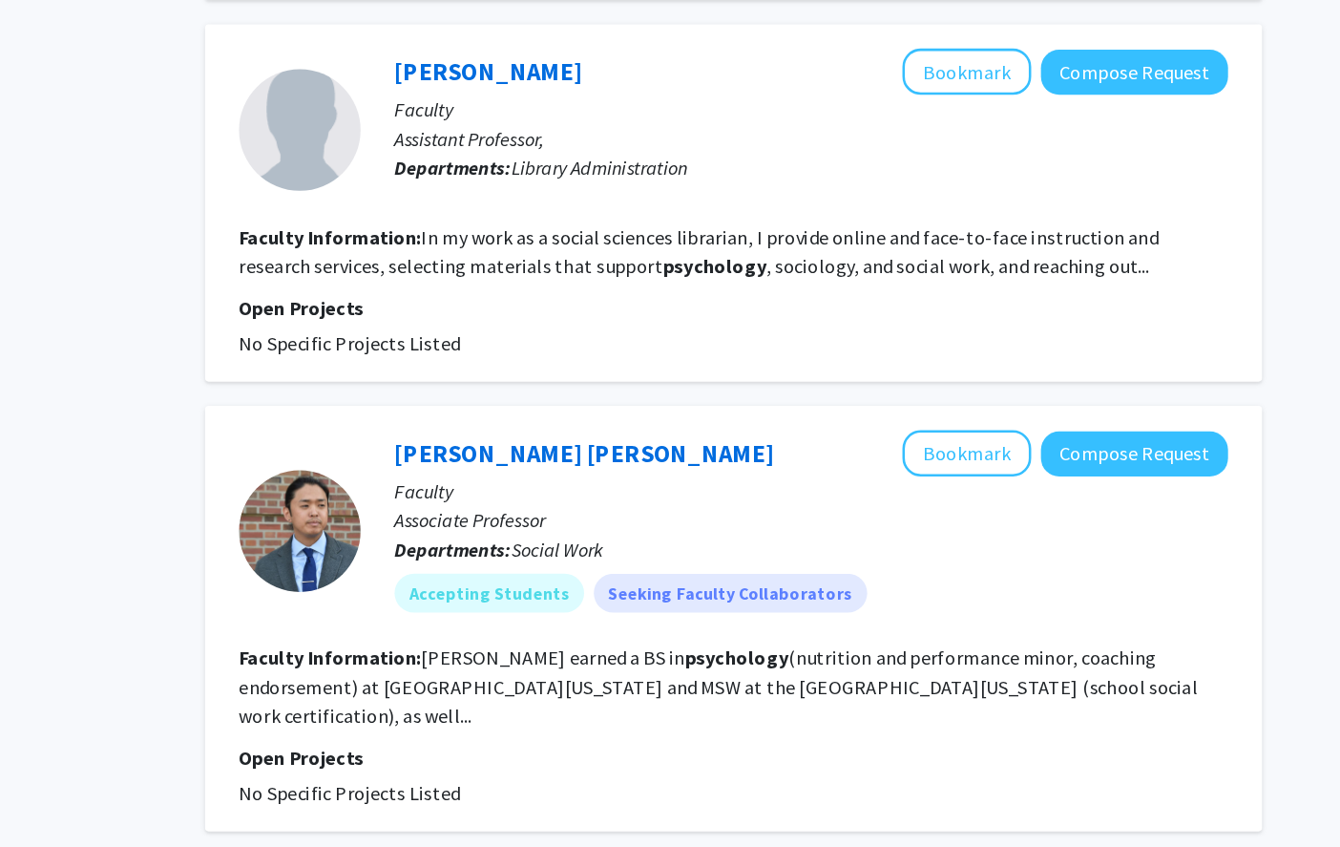
scroll to position [2660, 0]
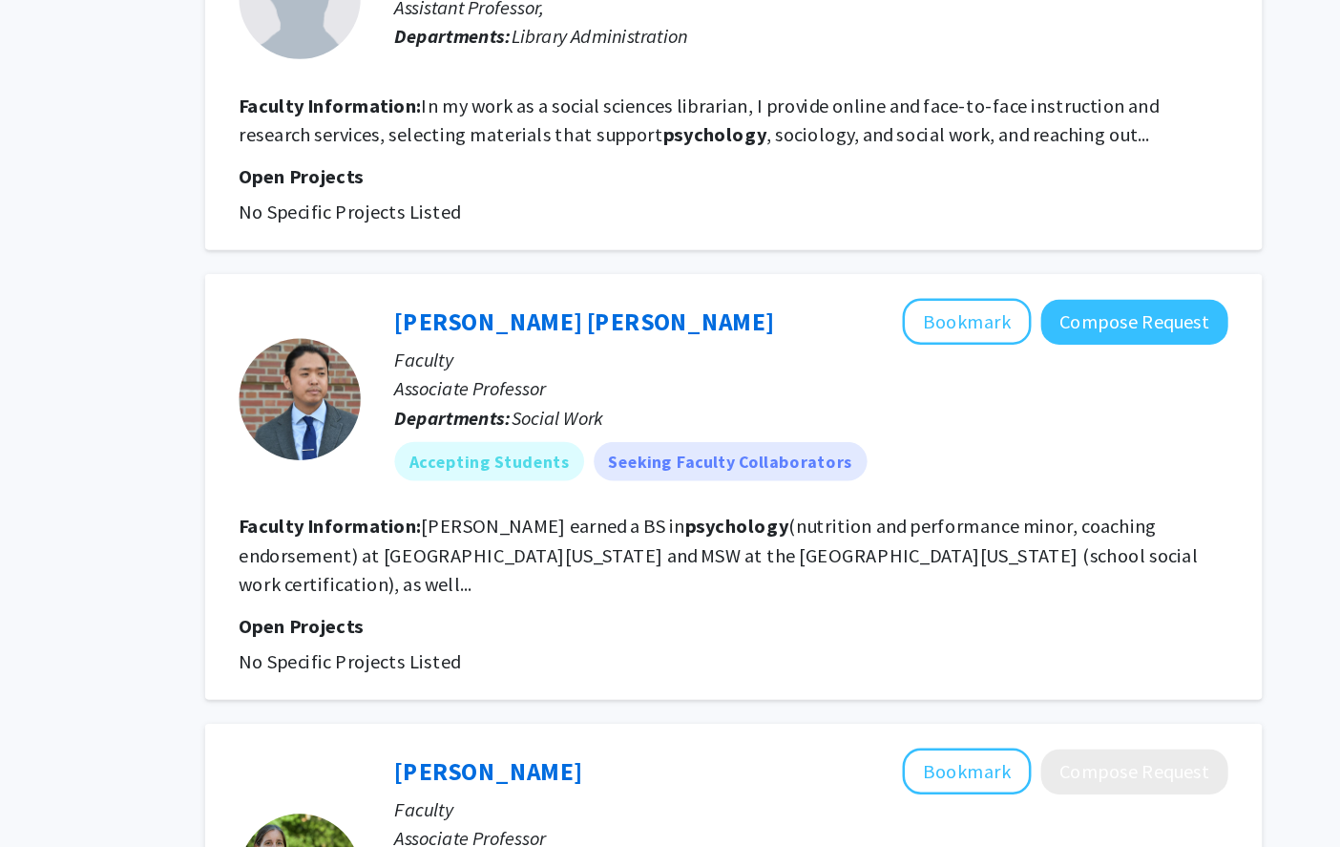
click at [432, 585] on fg-read-more "[PERSON_NAME] earned a BS in psychology (nutrition and performance minor, coach…" at bounding box center [801, 617] width 753 height 65
drag, startPoint x: 603, startPoint y: 524, endPoint x: 742, endPoint y: 531, distance: 138.6
click at [432, 585] on fg-read-more "[PERSON_NAME] earned a BS in psychology (nutrition and performance minor, coach…" at bounding box center [801, 617] width 753 height 65
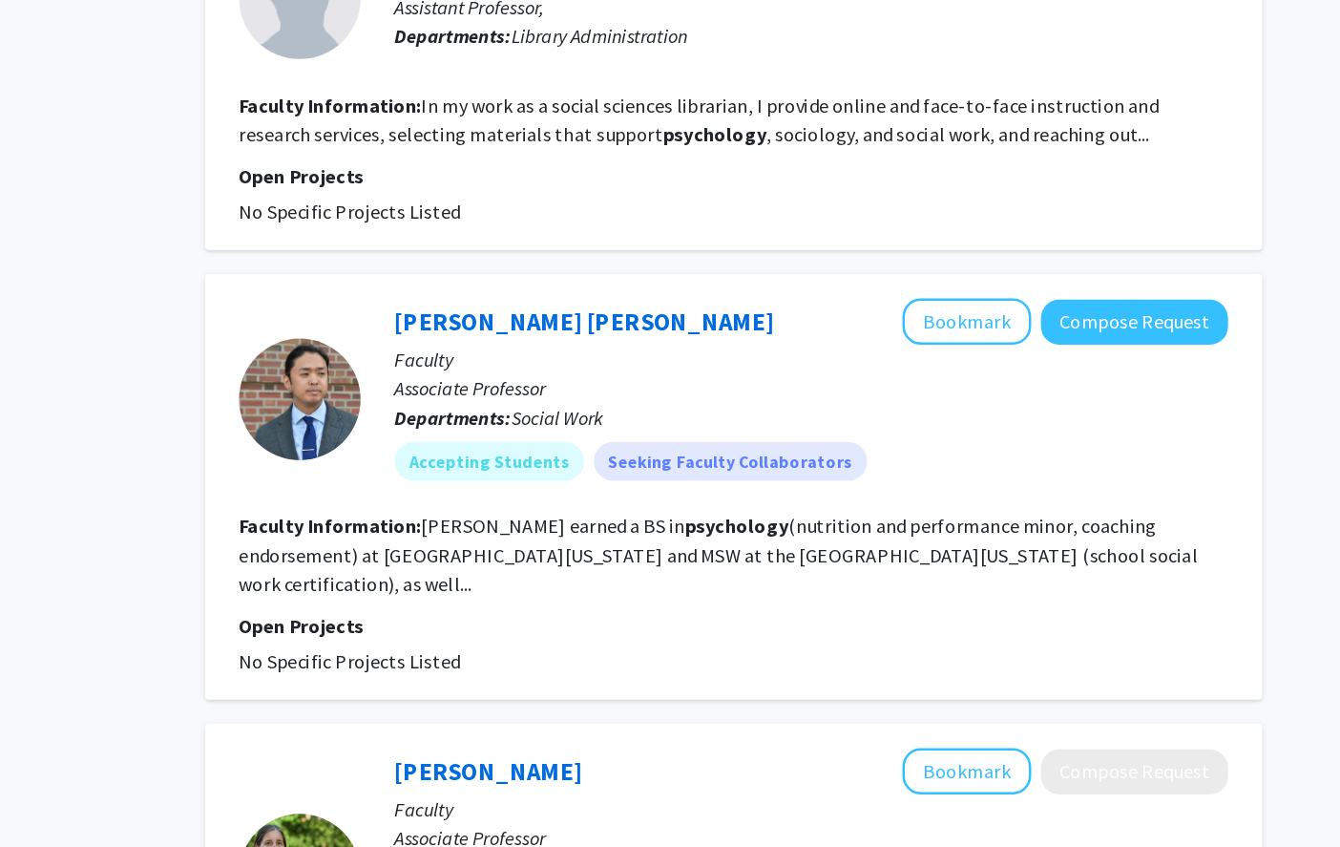
click at [432, 585] on b "psychology" at bounding box center [815, 594] width 81 height 19
drag, startPoint x: 742, startPoint y: 531, endPoint x: 814, endPoint y: 535, distance: 72.7
click at [432, 583] on section "Faculty Information: [PERSON_NAME] earned a BS in psychology (nutrition and per…" at bounding box center [813, 617] width 777 height 69
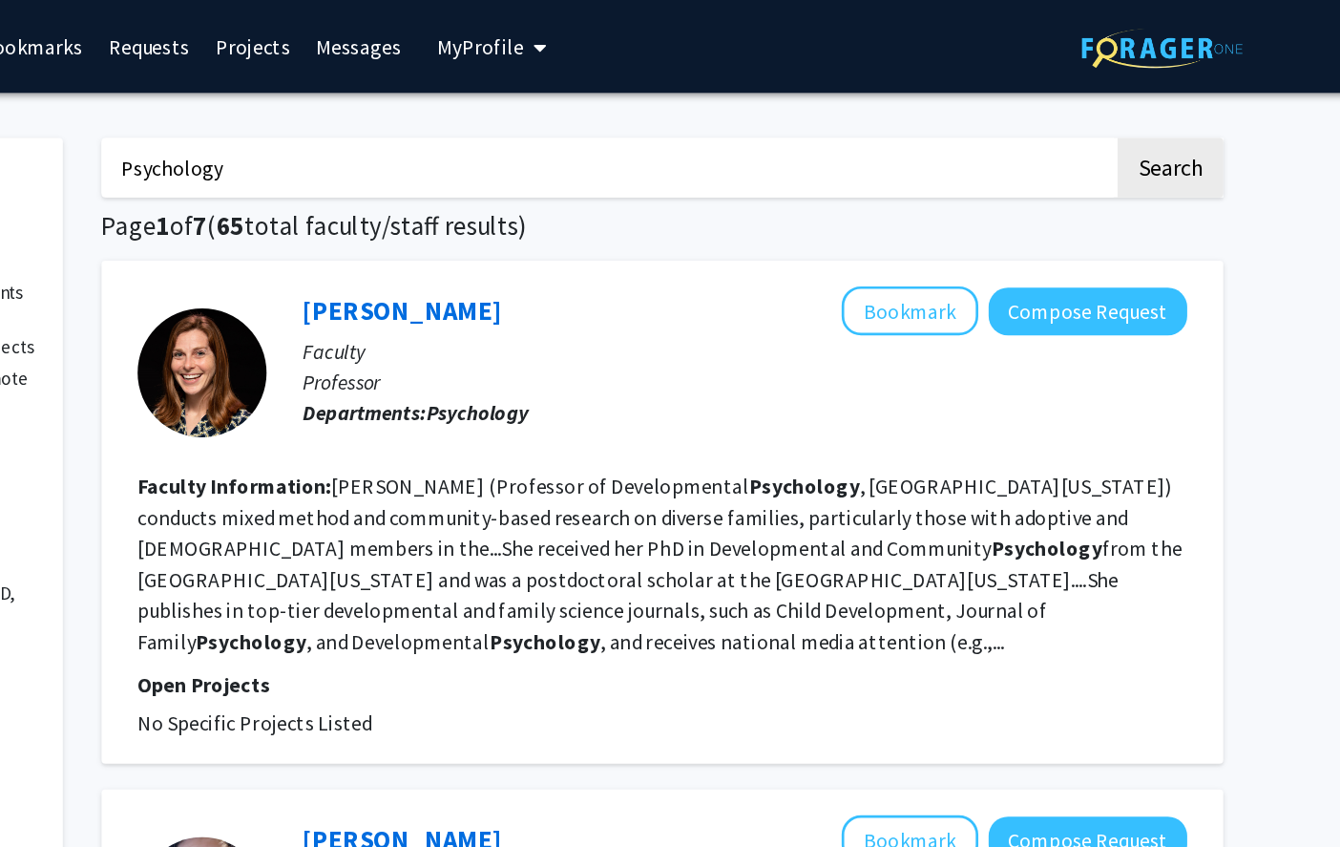
scroll to position [0, 0]
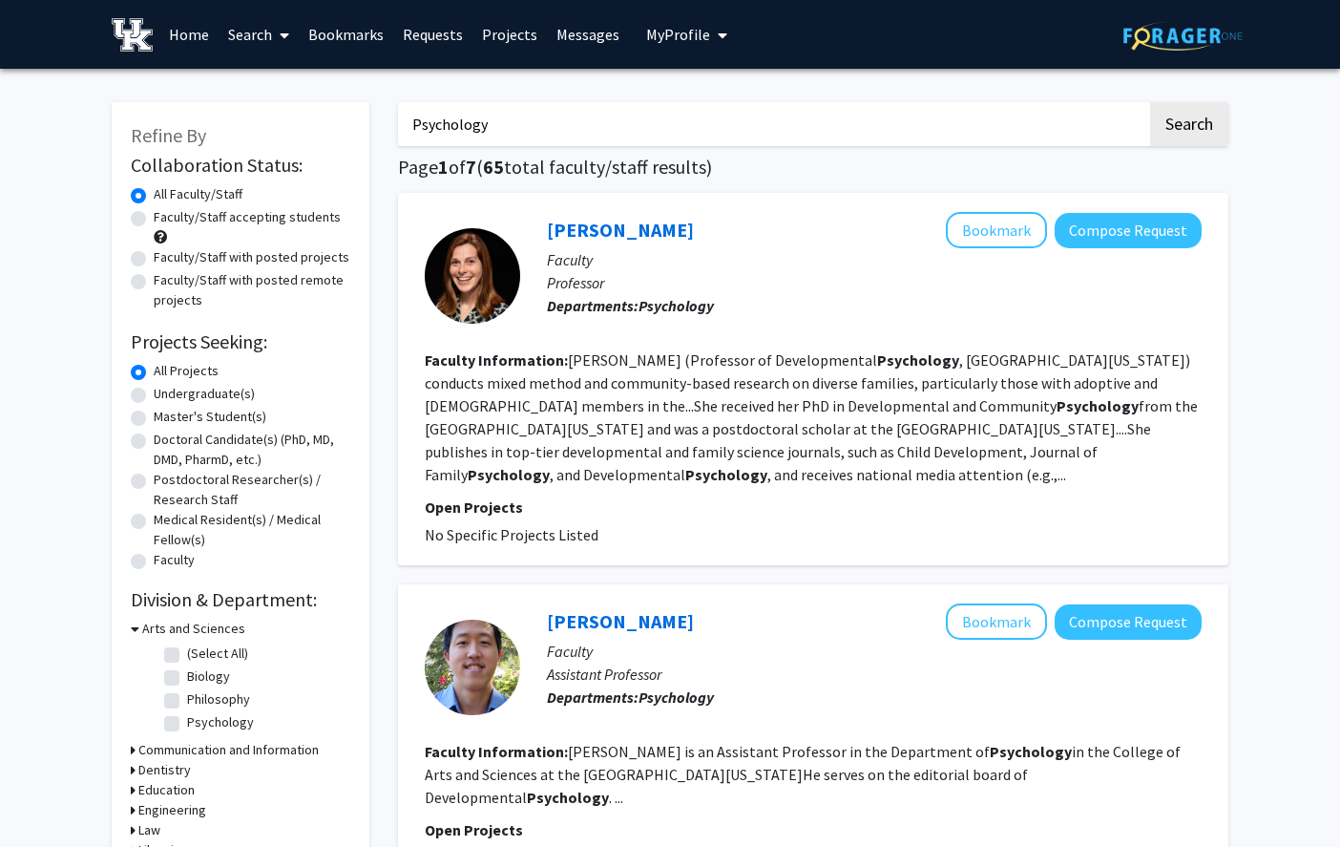
click at [432, 105] on input "Psychology" at bounding box center [772, 124] width 749 height 44
type input "k"
click at [432, 102] on button "Search" at bounding box center [1189, 124] width 78 height 44
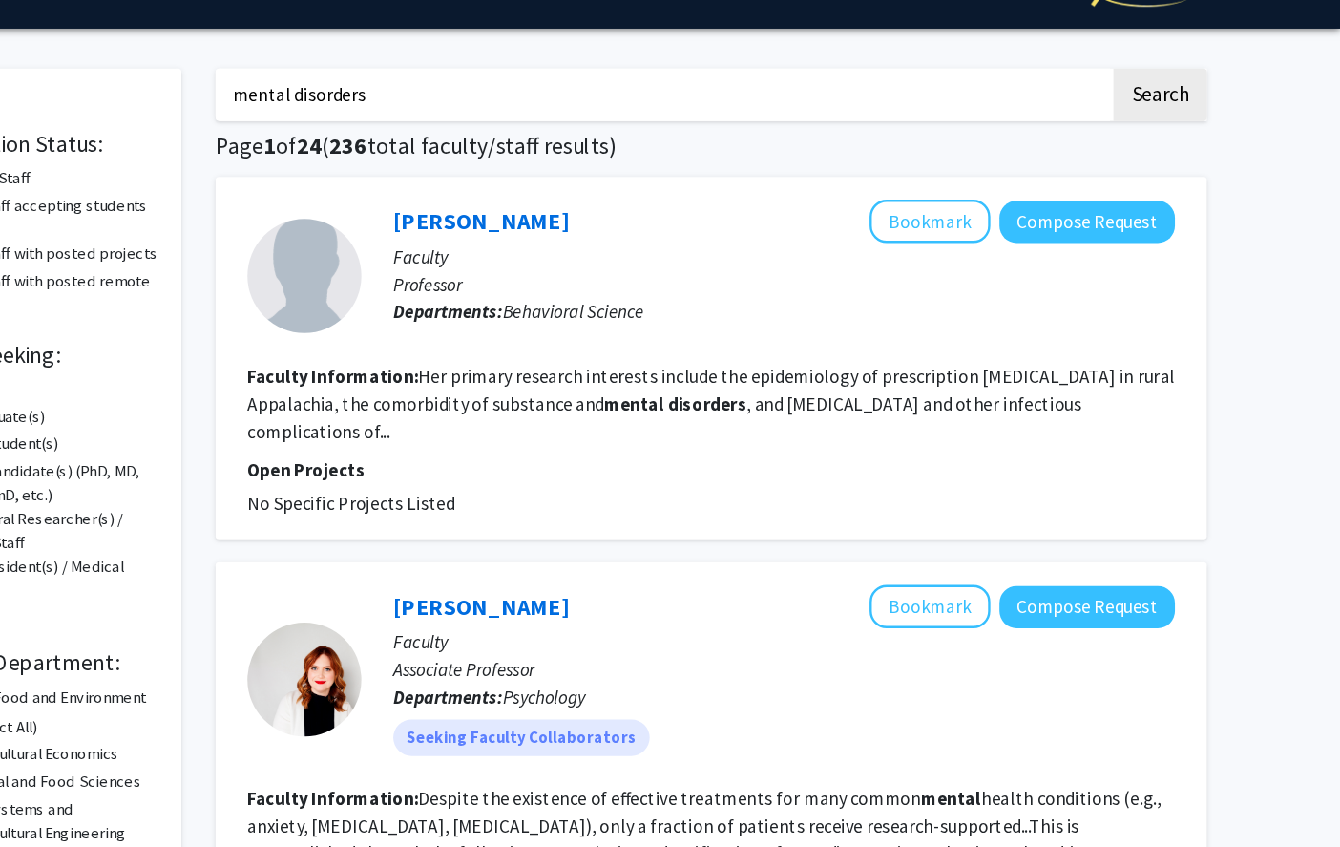
click at [432, 128] on input "mental disorders" at bounding box center [772, 124] width 749 height 44
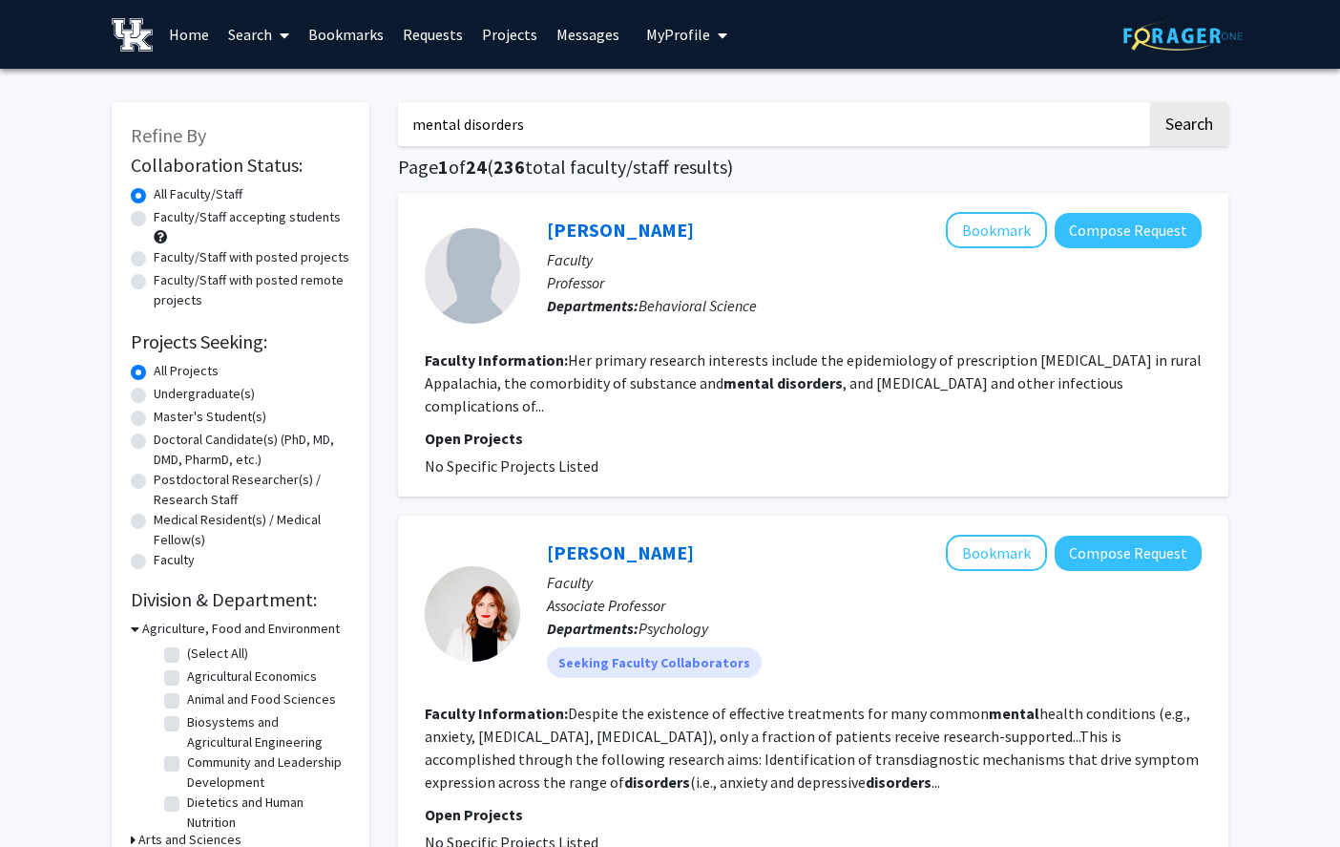
click at [432, 109] on input "mental disorders" at bounding box center [772, 124] width 749 height 44
click at [432, 142] on input "mental disorders" at bounding box center [772, 124] width 749 height 44
click at [432, 125] on input "mental disorders" at bounding box center [772, 124] width 749 height 44
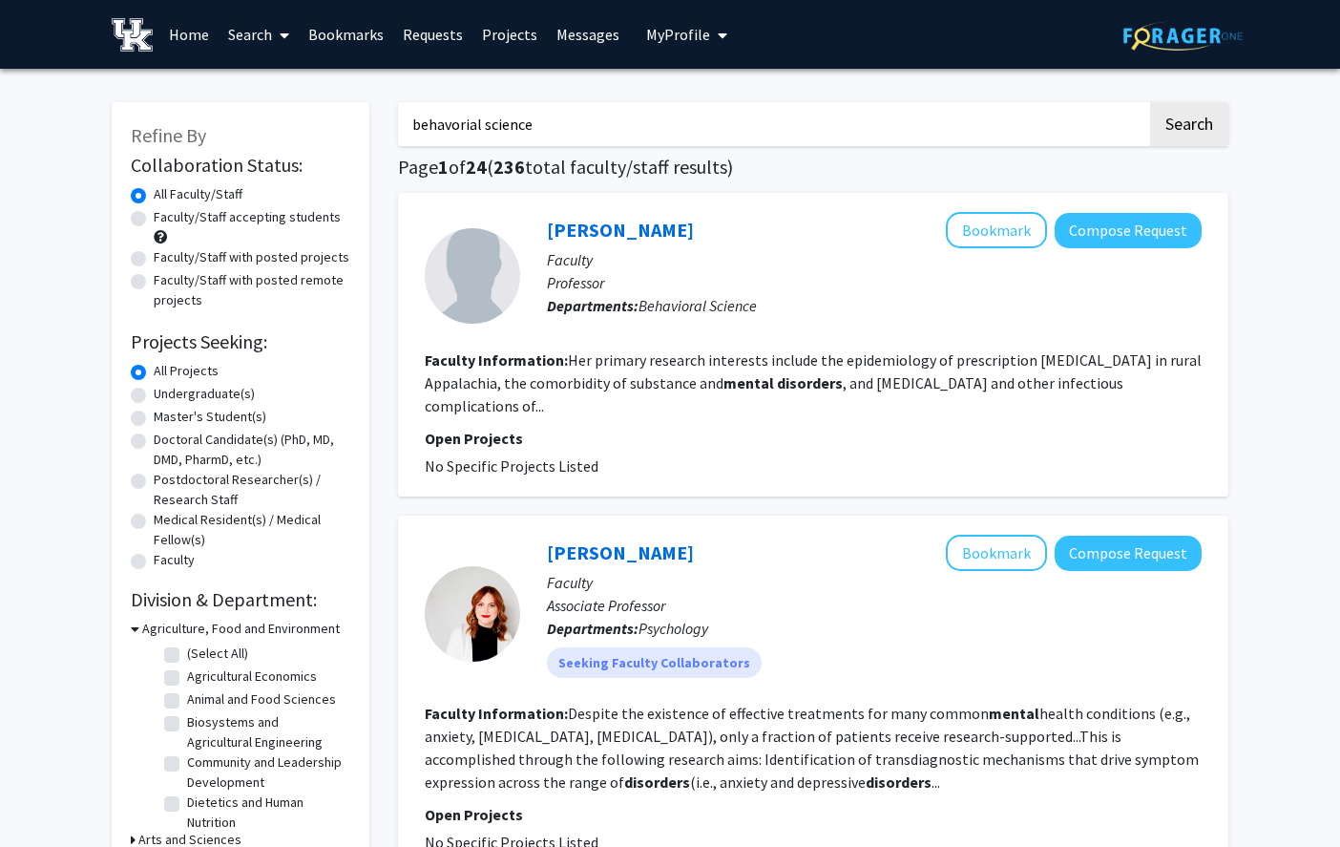
type input "behavorial science"
click at [432, 102] on button "Search" at bounding box center [1189, 124] width 78 height 44
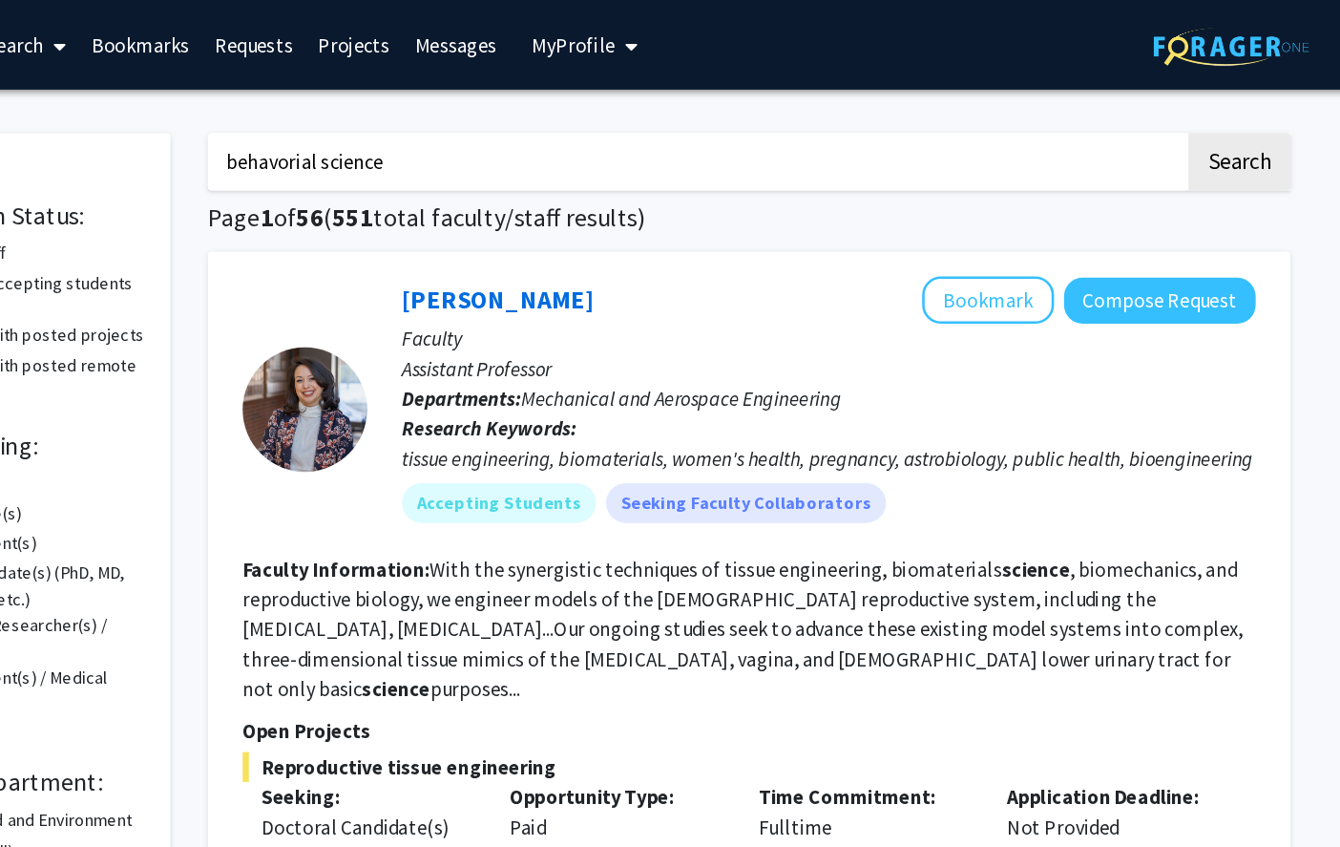
click at [432, 120] on input "behavorial science" at bounding box center [772, 124] width 749 height 44
type input "psychology mental disorders"
click at [432, 102] on button "Search" at bounding box center [1189, 124] width 78 height 44
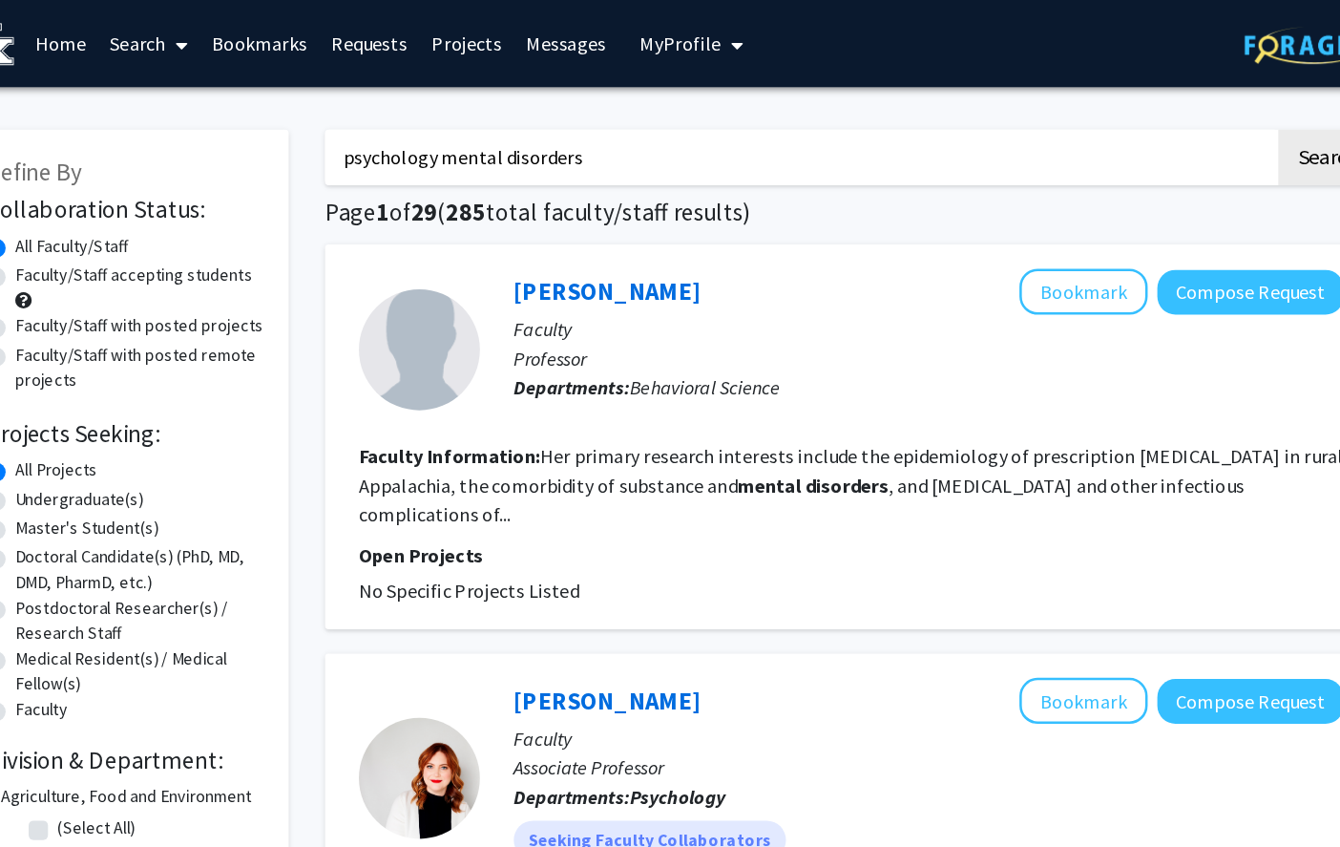
click at [432, 132] on input "psychology mental disorders" at bounding box center [772, 124] width 749 height 44
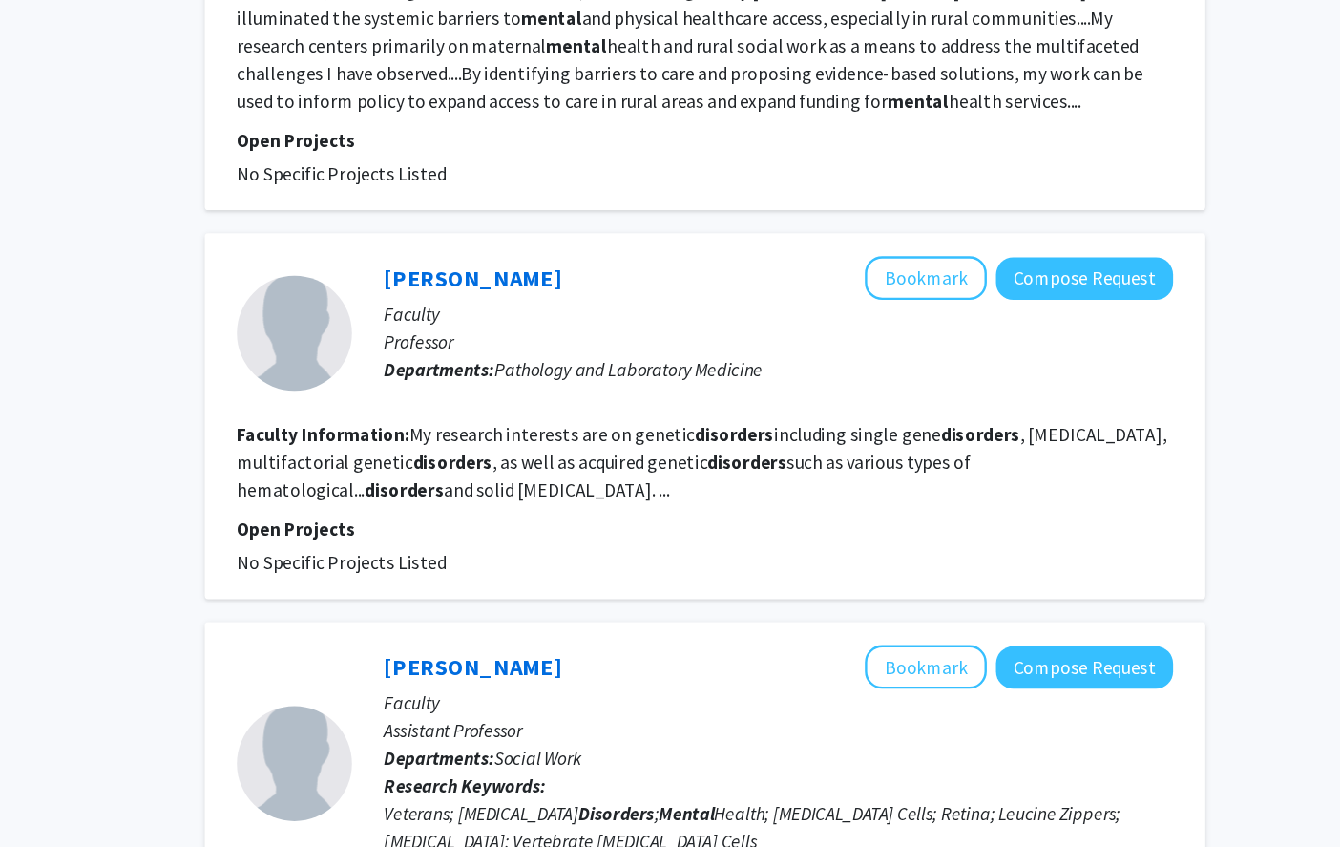
scroll to position [1384, 0]
